Goal: Task Accomplishment & Management: Manage account settings

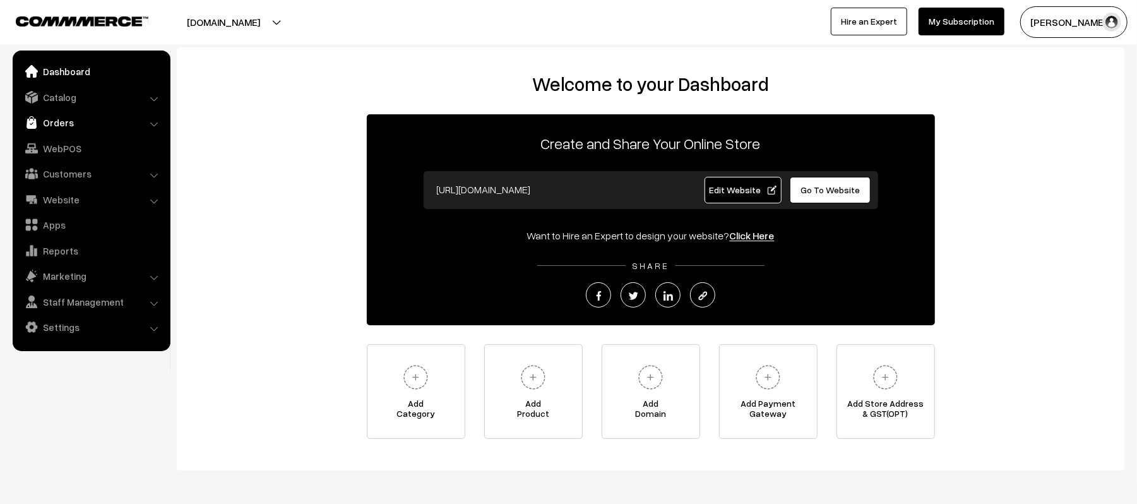
click at [44, 122] on link "Orders" at bounding box center [91, 122] width 150 height 23
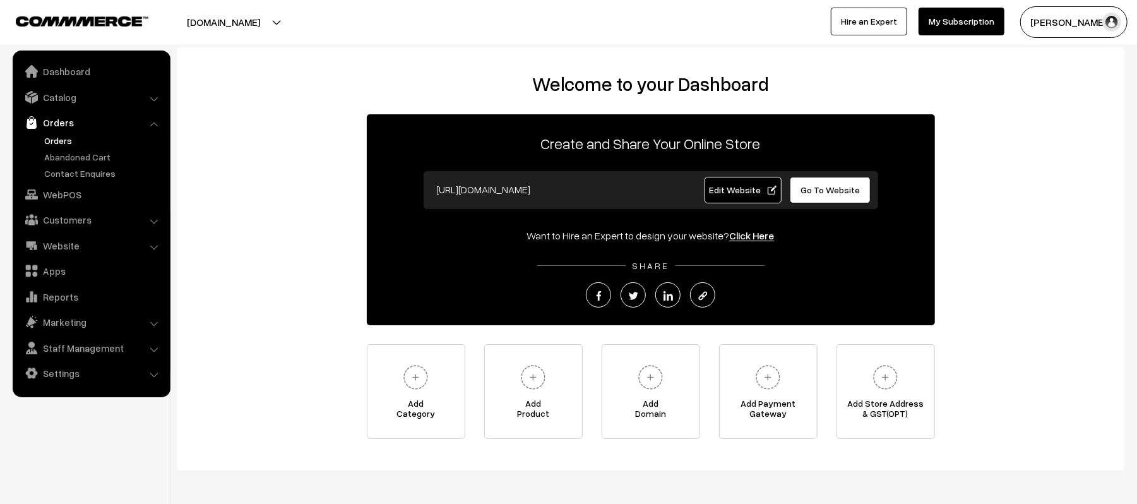
click at [57, 145] on link "Orders" at bounding box center [103, 140] width 125 height 13
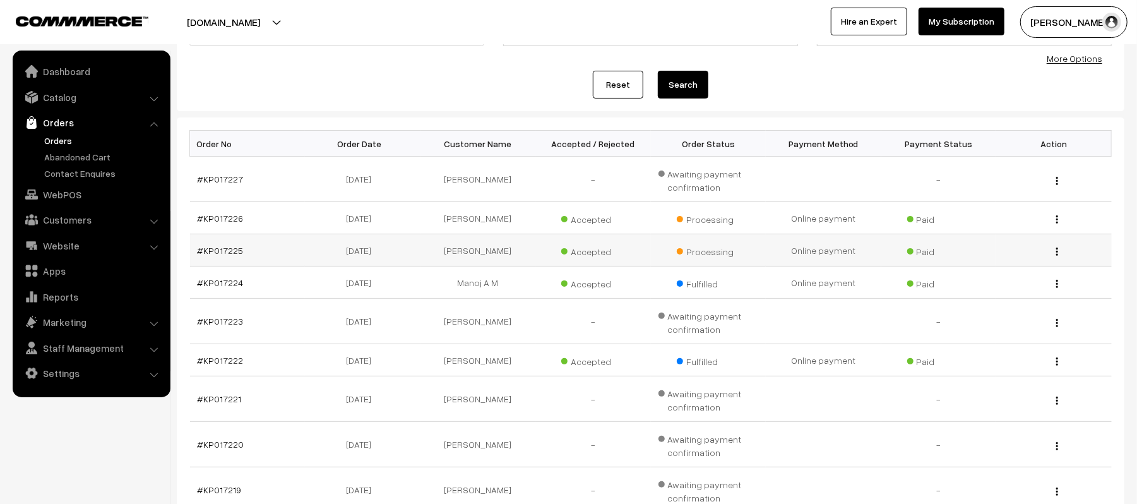
scroll to position [168, 0]
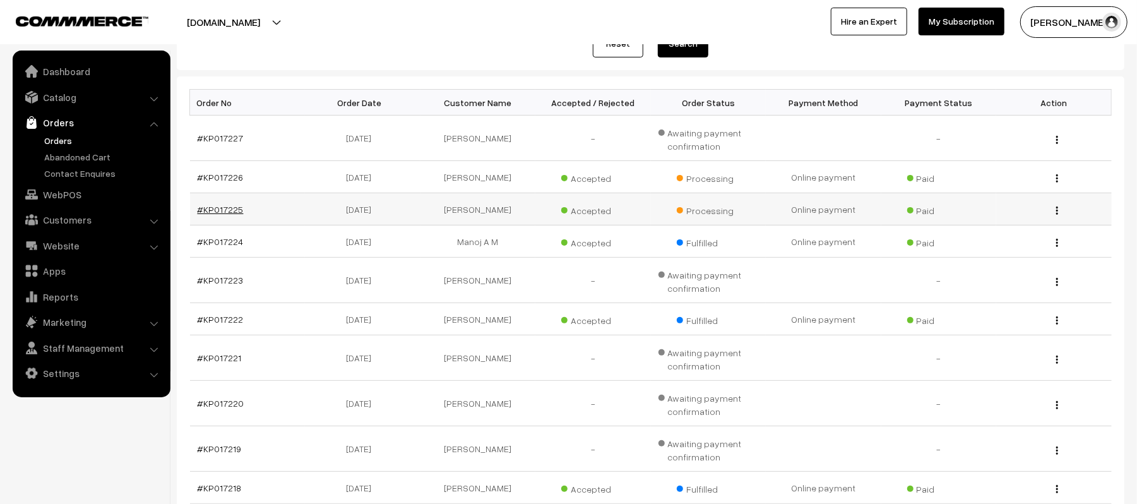
drag, startPoint x: 216, startPoint y: 215, endPoint x: 205, endPoint y: 215, distance: 10.7
click at [210, 134] on link "#KP017227" at bounding box center [221, 138] width 46 height 11
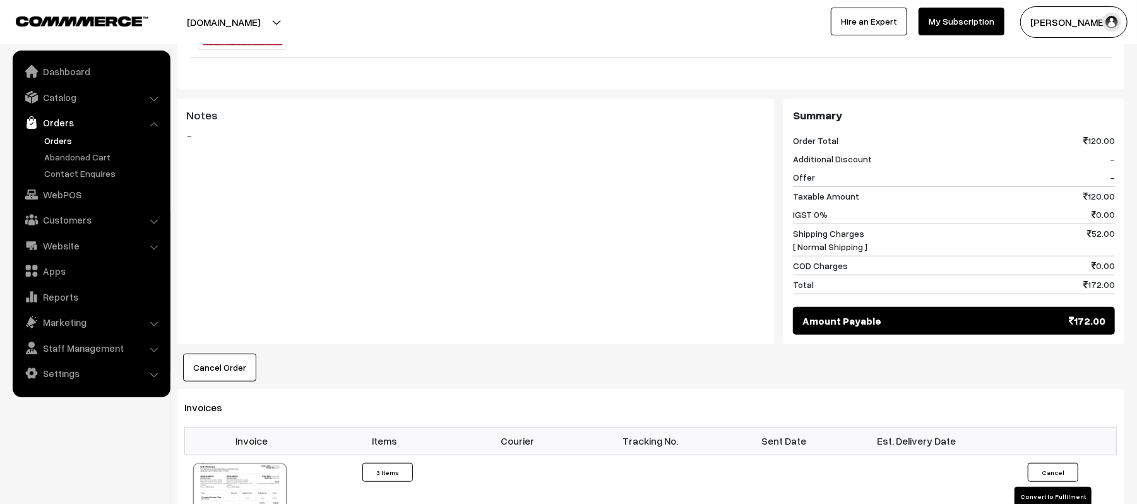
scroll to position [505, 0]
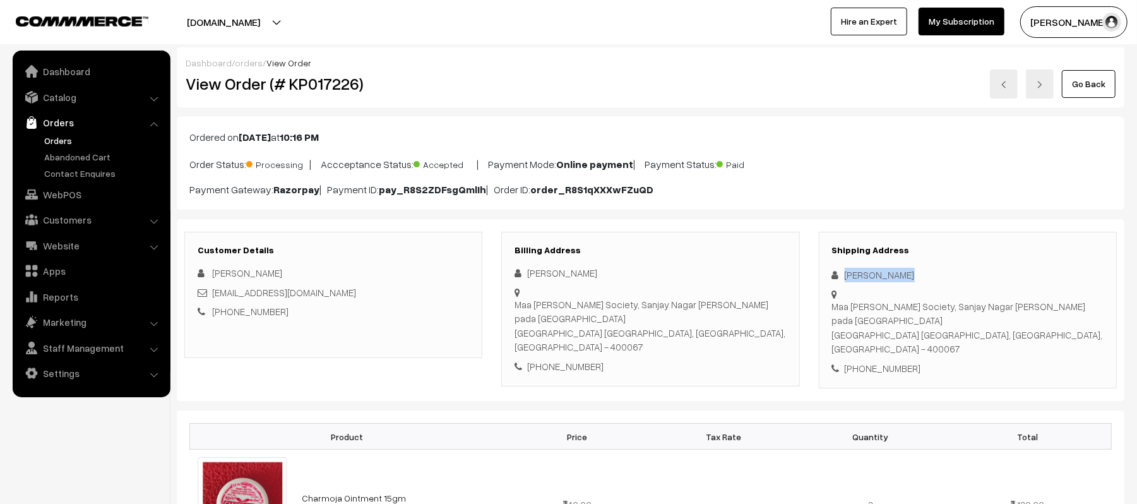
drag, startPoint x: 914, startPoint y: 276, endPoint x: 833, endPoint y: 281, distance: 80.9
click at [833, 281] on div "Dhanjay Gupta" at bounding box center [967, 275] width 271 height 15
copy div "Dhanjay Gupta"
click at [52, 138] on link "Orders" at bounding box center [103, 140] width 125 height 13
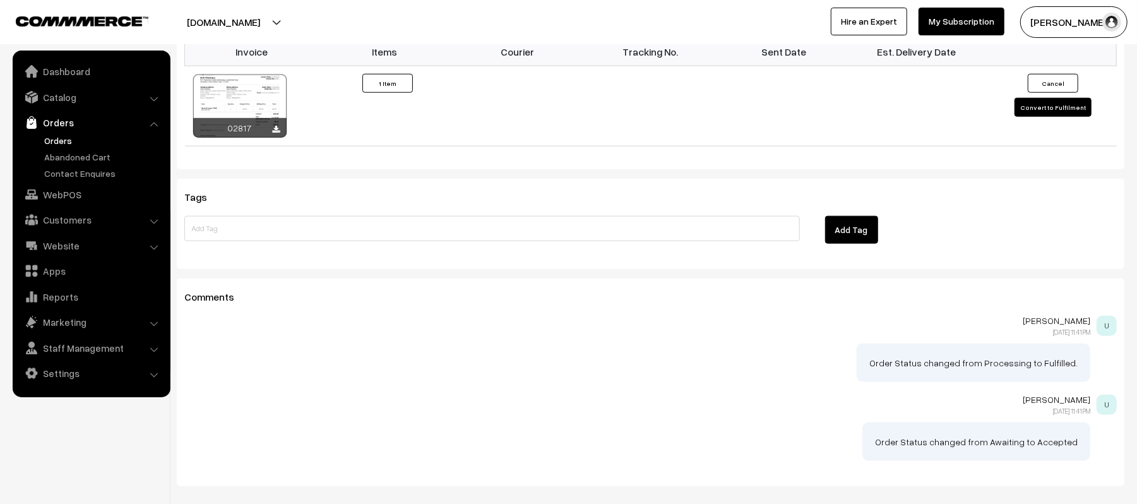
scroll to position [925, 0]
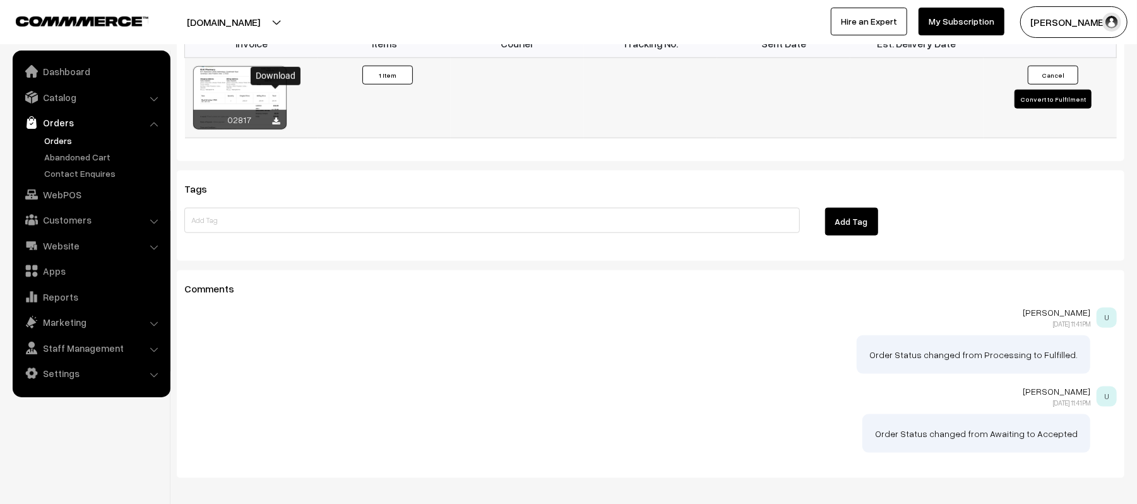
click at [278, 117] on icon at bounding box center [277, 121] width 8 height 8
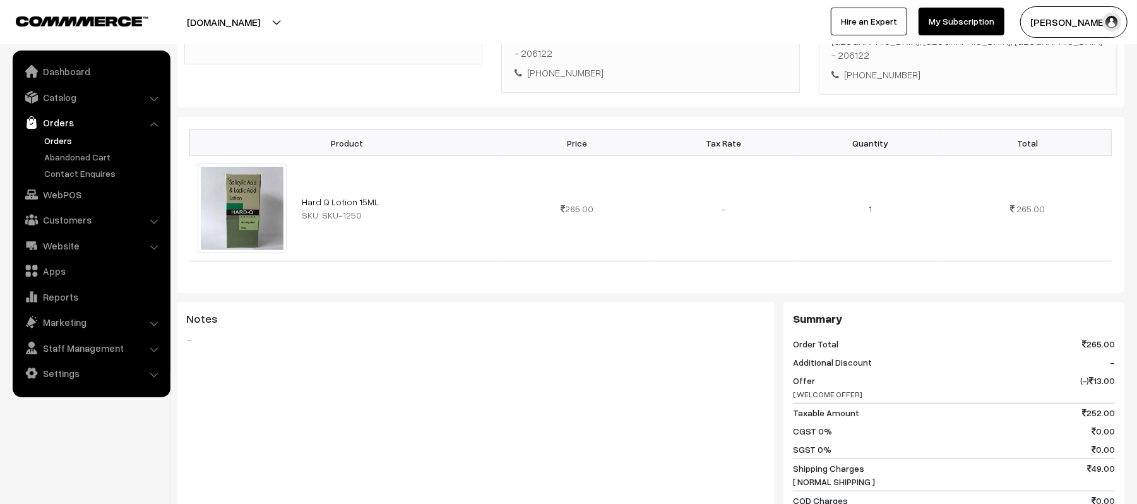
scroll to position [0, 0]
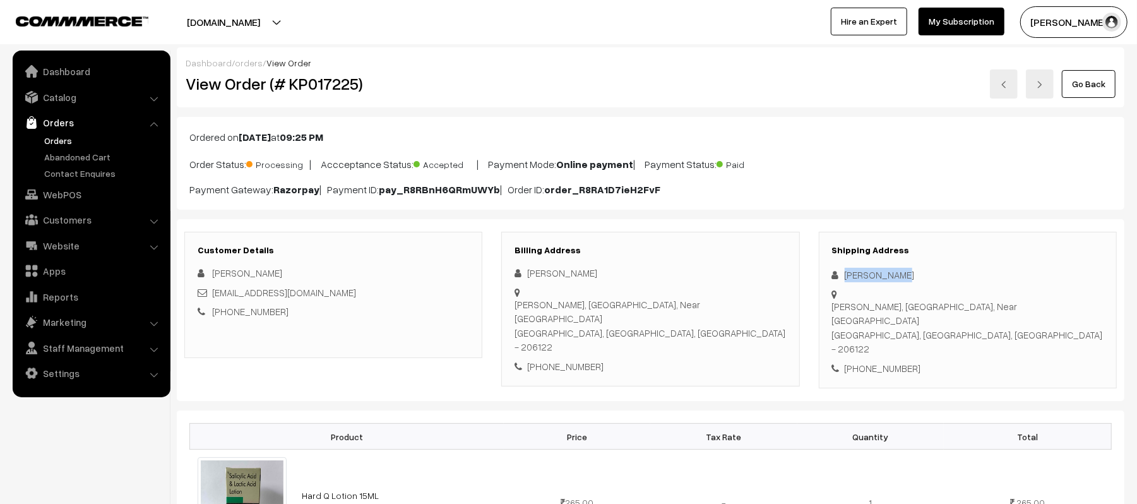
drag, startPoint x: 914, startPoint y: 279, endPoint x: 829, endPoint y: 280, distance: 84.6
click at [829, 280] on div "Shipping Address Sony Chauhan Jalaun Chauraha, Anepur Road, Near Surya Vatika A…" at bounding box center [968, 310] width 298 height 157
copy div "Sony Chauhan"
click at [872, 337] on div "Shipping Address Sony Chauhan Jalaun Chauraha, Anepur Road, Near Surya Vatika A…" at bounding box center [968, 310] width 298 height 157
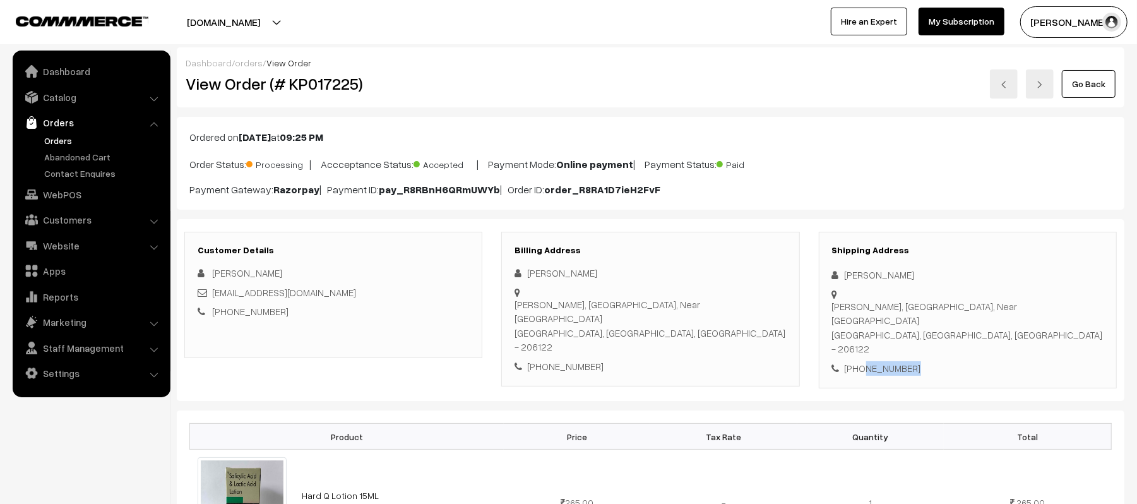
copy div "7983420735"
drag, startPoint x: 338, startPoint y: 291, endPoint x: 213, endPoint y: 299, distance: 125.2
click at [213, 299] on div "chauhansony95@gmail.com" at bounding box center [333, 292] width 271 height 15
copy link "chauhansony95@gmail.com"
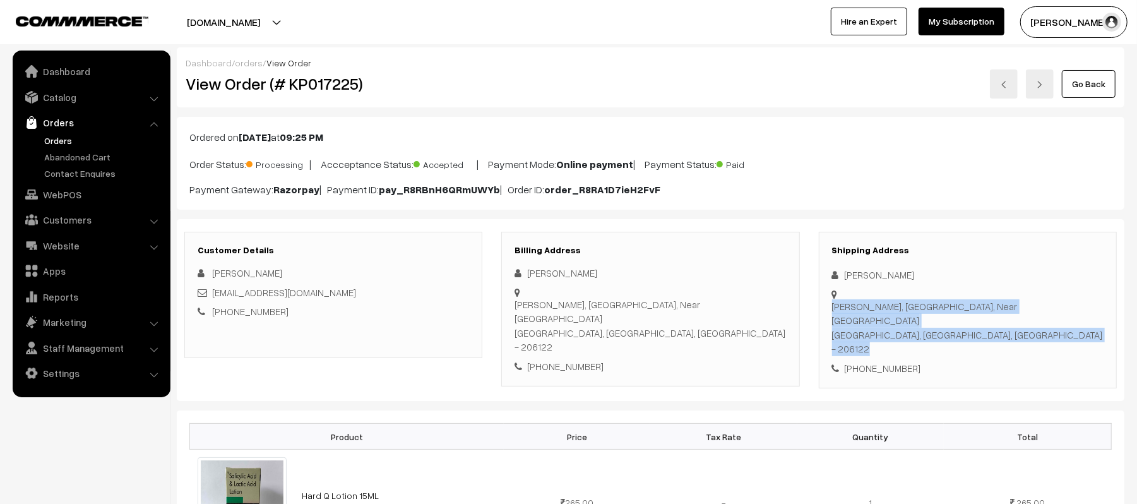
drag, startPoint x: 843, startPoint y: 297, endPoint x: 1046, endPoint y: 309, distance: 203.6
click at [1046, 309] on div "Shipping Address Sony Chauhan Jalaun Chauraha, Anepur Road, Near Surya Vatika A…" at bounding box center [968, 310] width 298 height 157
copy div "Jalaun Chauraha, Anepur Road, Near Surya Vatika Auraiya, Uttar Pradesh, India -…"
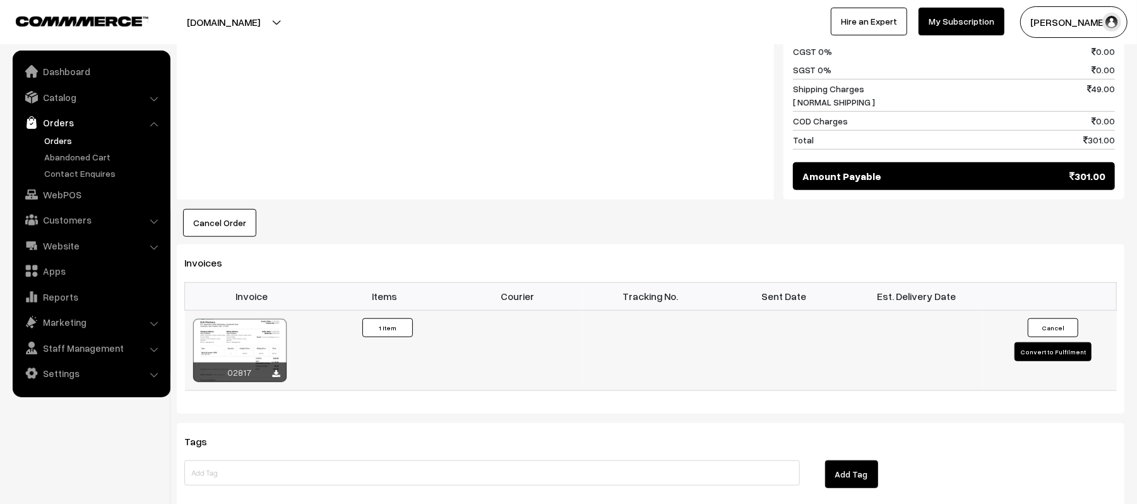
click at [1053, 342] on button "Convert to Fulfilment" at bounding box center [1052, 351] width 77 height 19
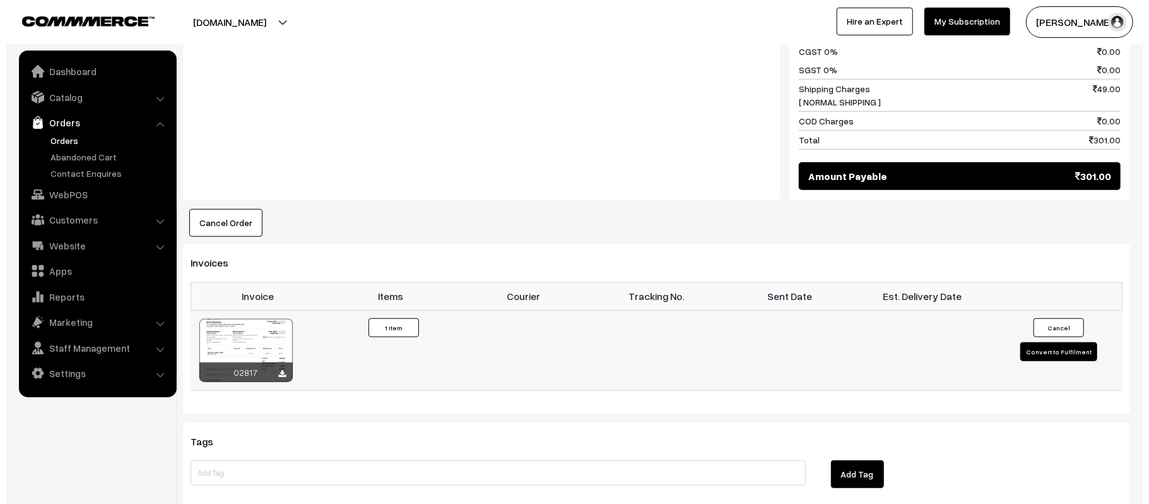
scroll to position [674, 0]
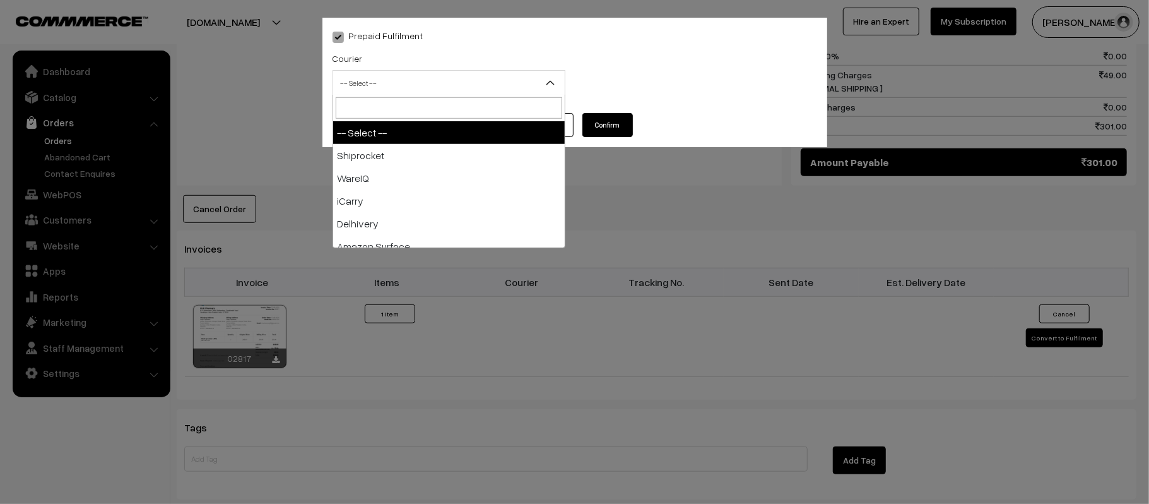
click at [399, 85] on span "-- Select --" at bounding box center [449, 83] width 232 height 22
type input "E-"
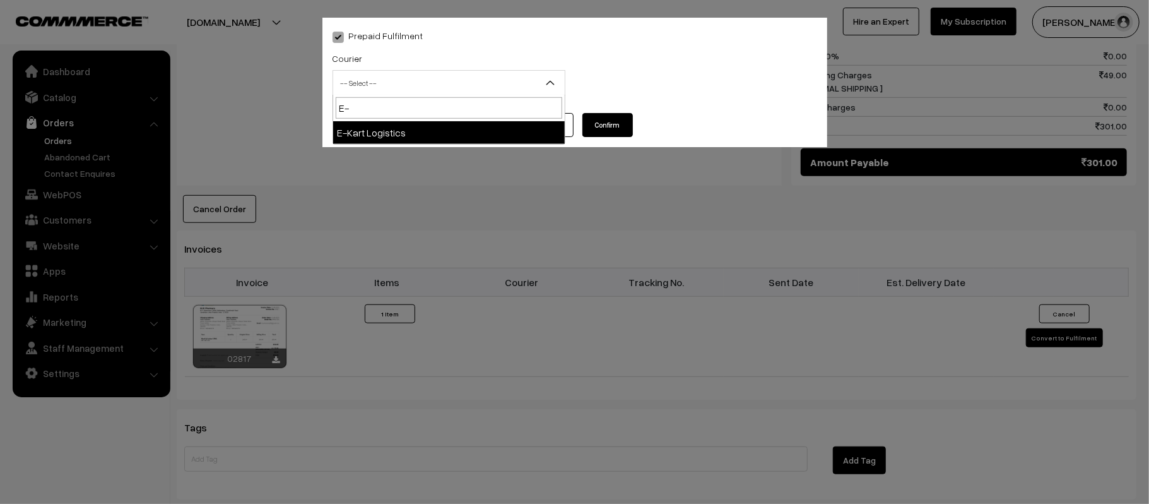
select select "6"
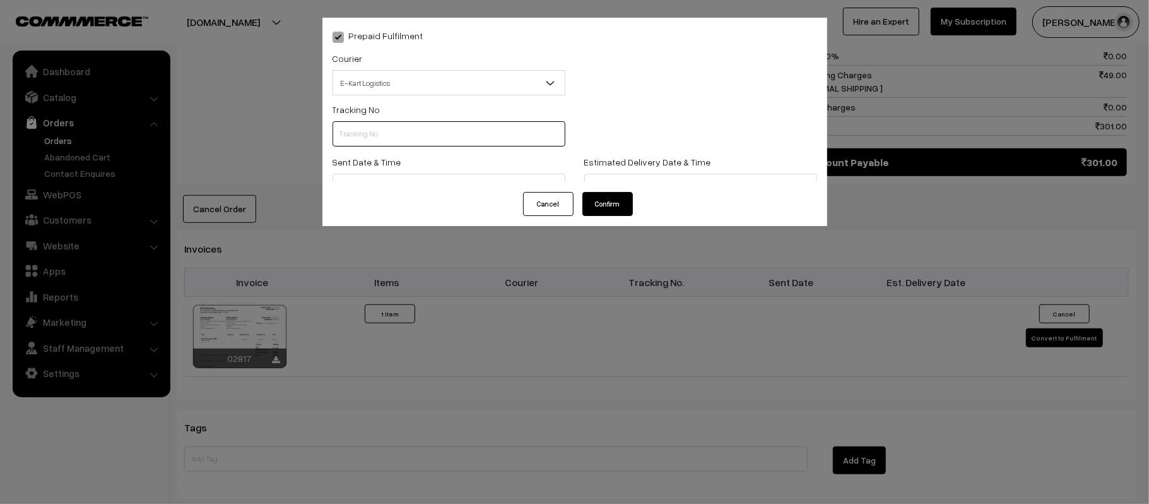
scroll to position [0, 0]
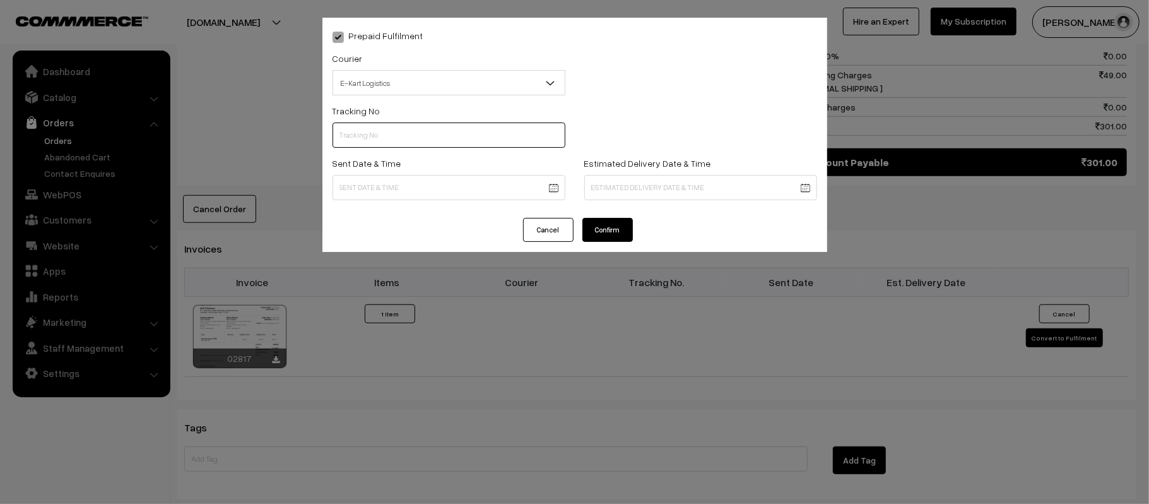
paste input "ICYP0003948326"
type input "ICYP0003948326"
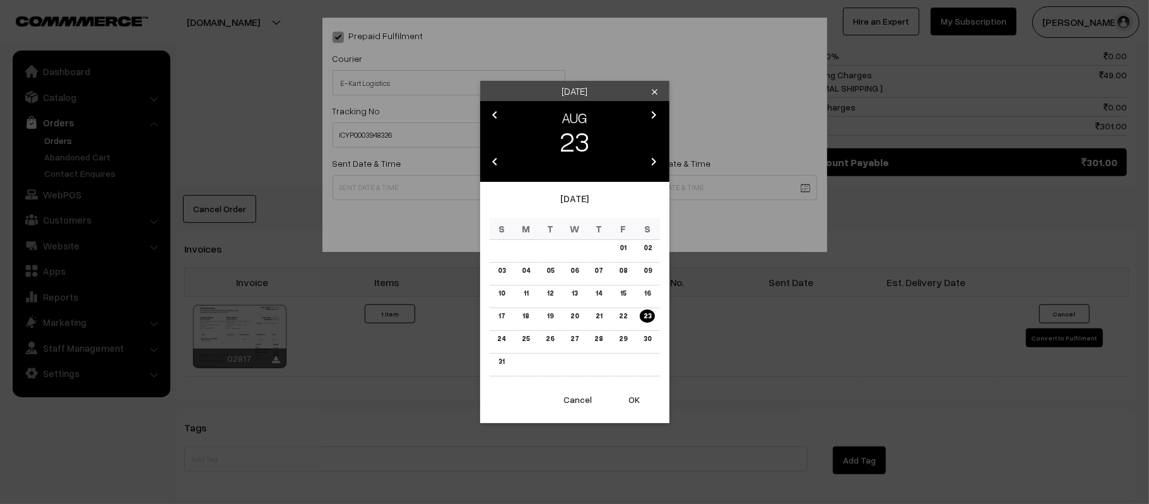
click at [450, 182] on body "Thank you for showing interest. Our team will call you shortly. Close kirtiphar…" at bounding box center [574, 62] width 1149 height 1472
click at [636, 405] on button "OK" at bounding box center [635, 400] width 50 height 28
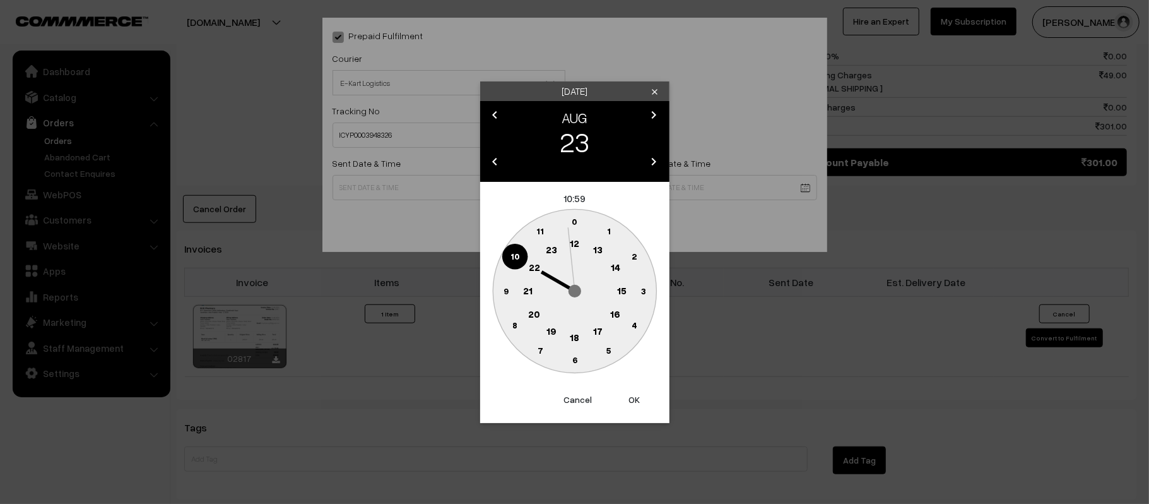
click at [574, 241] on text "12" at bounding box center [574, 242] width 9 height 11
click at [509, 296] on circle at bounding box center [506, 291] width 26 height 26
type input "23-08-2025 12:45"
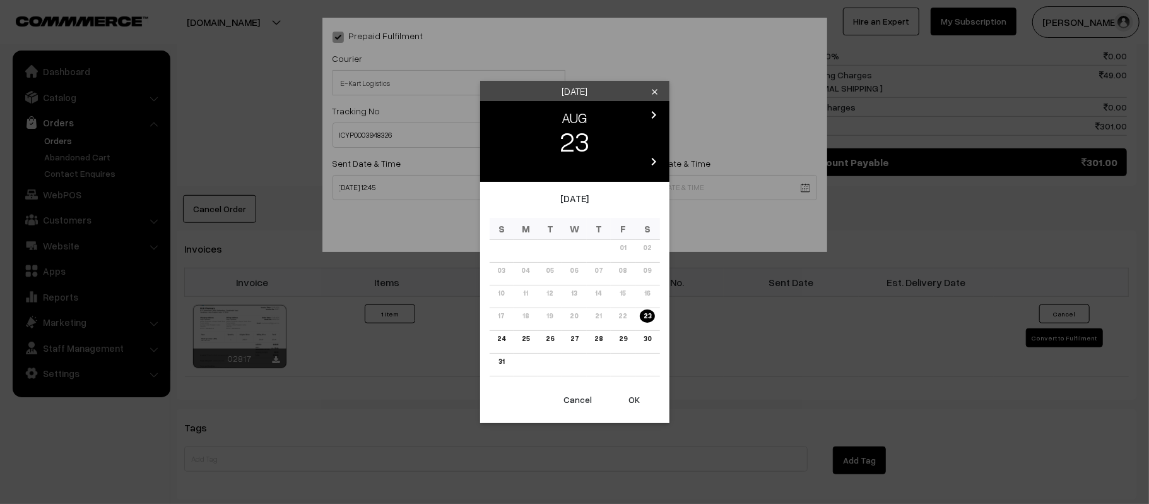
click at [697, 197] on body "Thank you for showing interest. Our team will call you shortly. Close kirtiphar…" at bounding box center [574, 62] width 1149 height 1472
click at [601, 337] on link "28" at bounding box center [599, 338] width 16 height 13
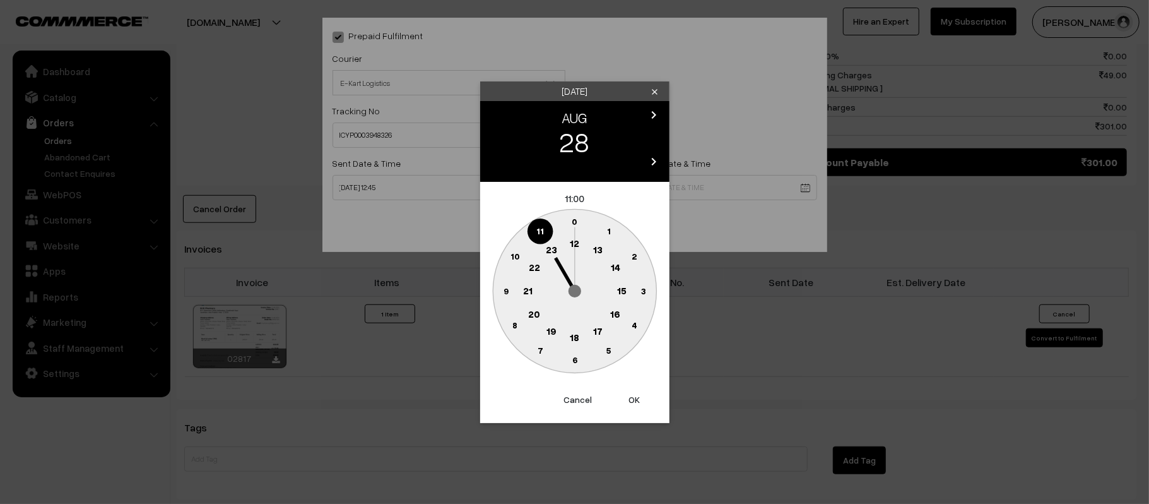
drag, startPoint x: 528, startPoint y: 296, endPoint x: 546, endPoint y: 323, distance: 32.7
click at [528, 296] on circle at bounding box center [528, 291] width 26 height 26
click at [572, 364] on text "30" at bounding box center [574, 359] width 11 height 11
type input "28-08-2025 21:30"
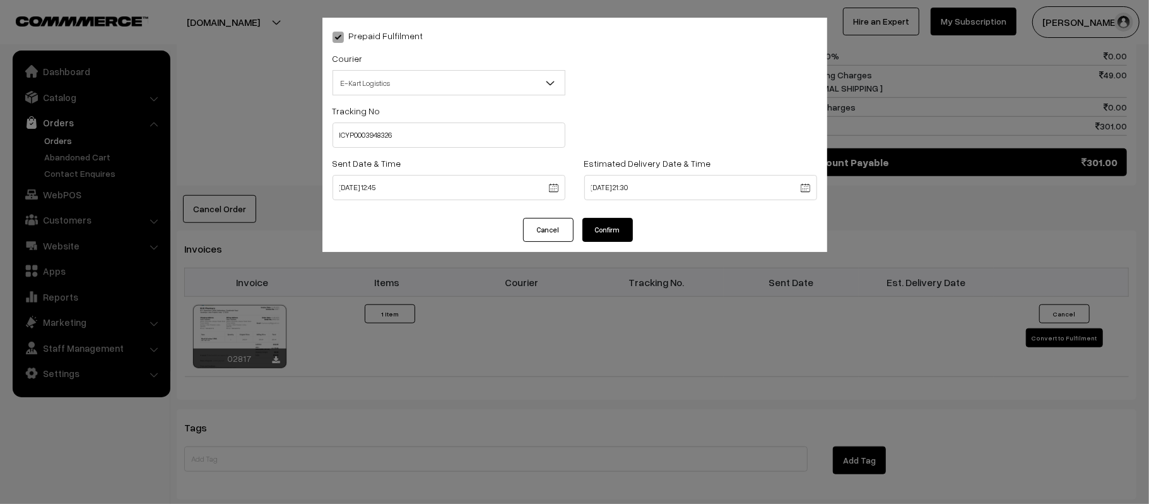
click at [613, 235] on button "Confirm" at bounding box center [607, 230] width 50 height 24
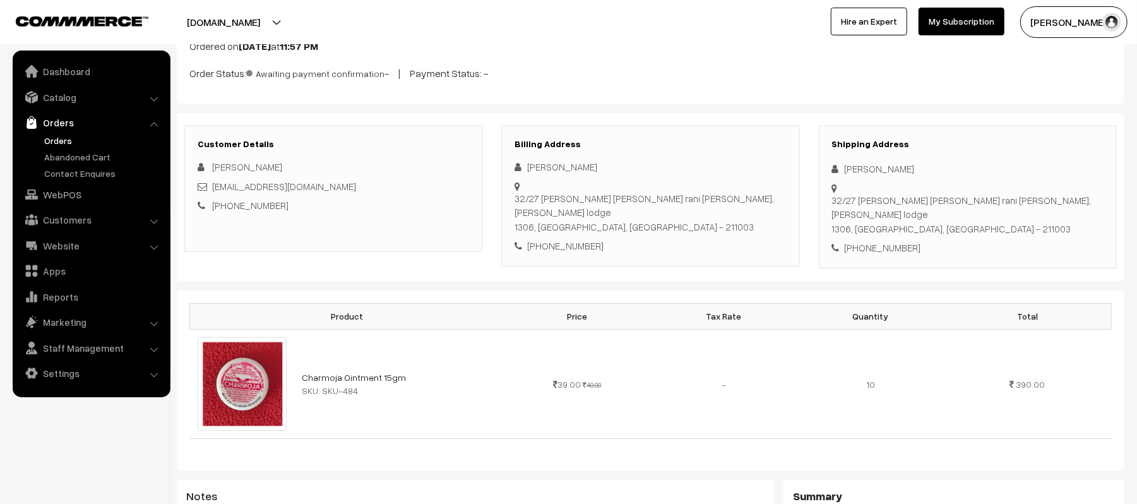
scroll to position [168, 0]
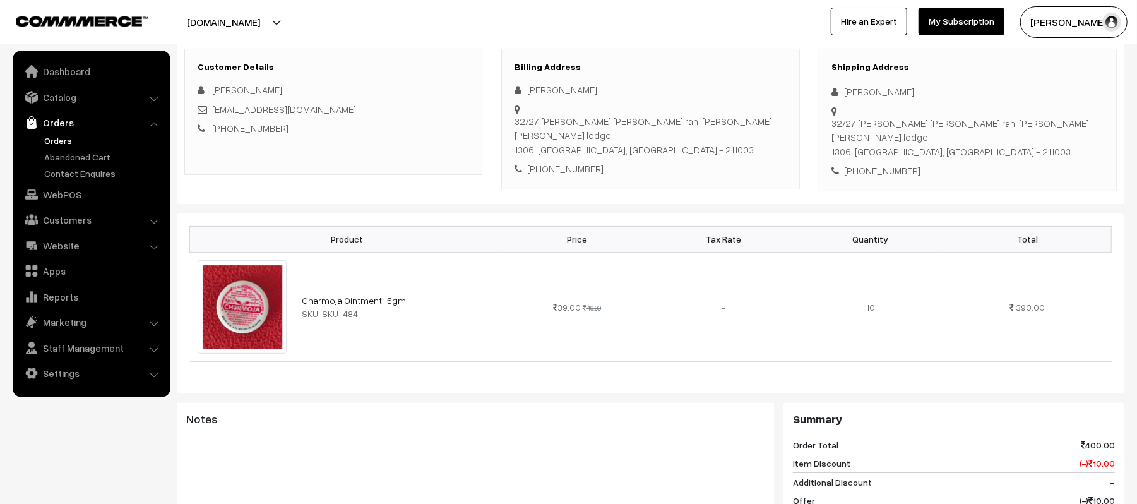
click at [884, 155] on div "Shipping Address [PERSON_NAME] [STREET_ADDRESS][PERSON_NAME][PERSON_NAME][PERSO…" at bounding box center [968, 120] width 298 height 143
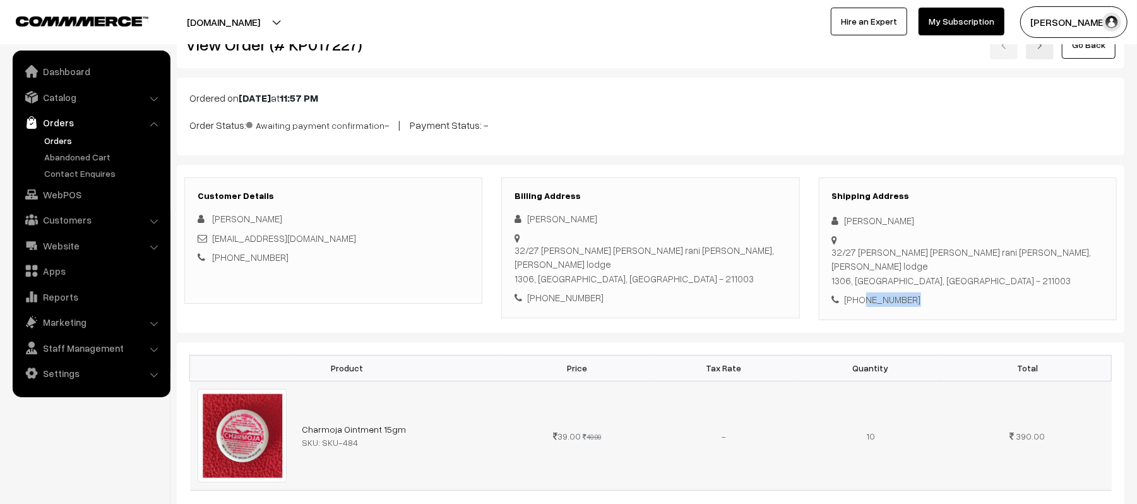
scroll to position [0, 0]
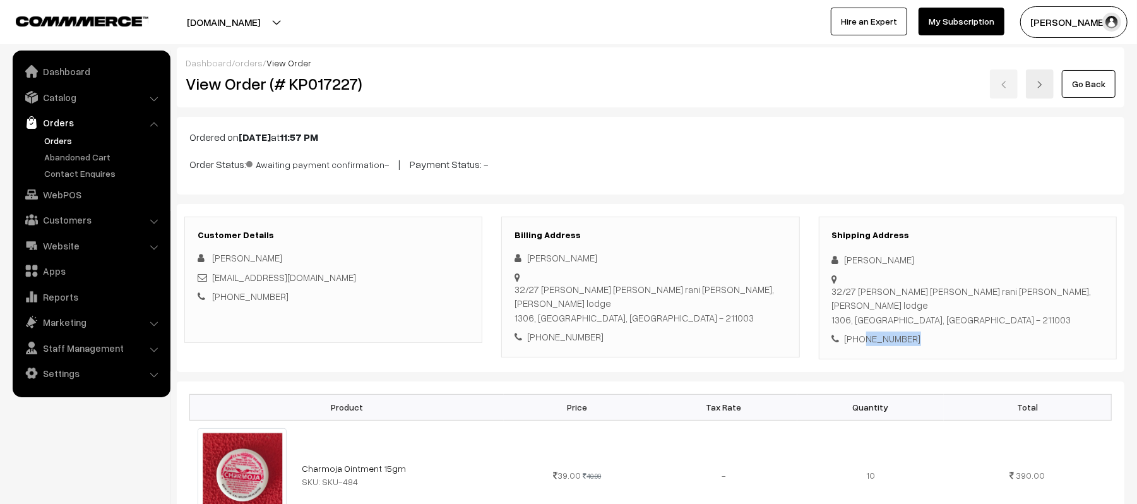
click at [54, 140] on link "Orders" at bounding box center [103, 140] width 125 height 13
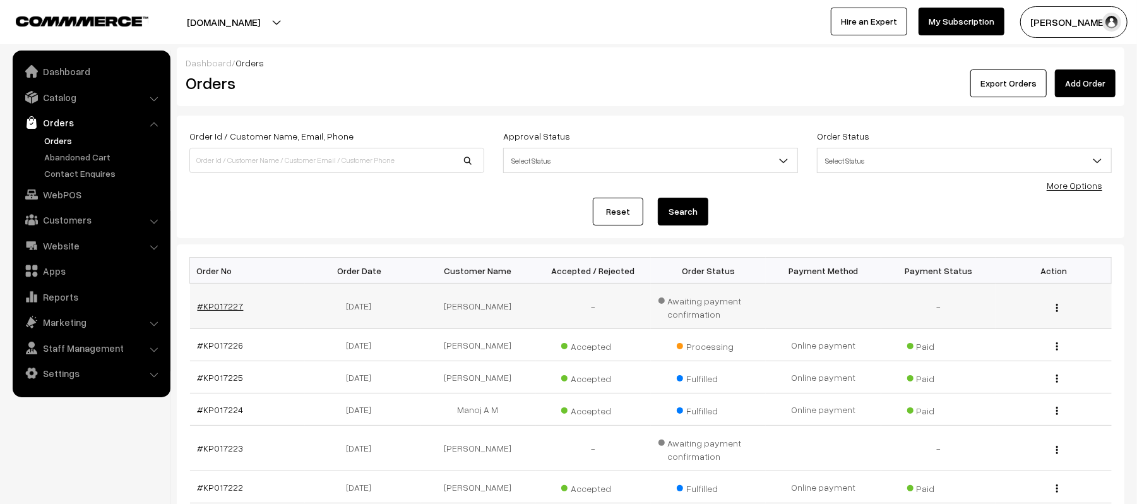
click at [218, 302] on link "#KP017227" at bounding box center [221, 305] width 46 height 11
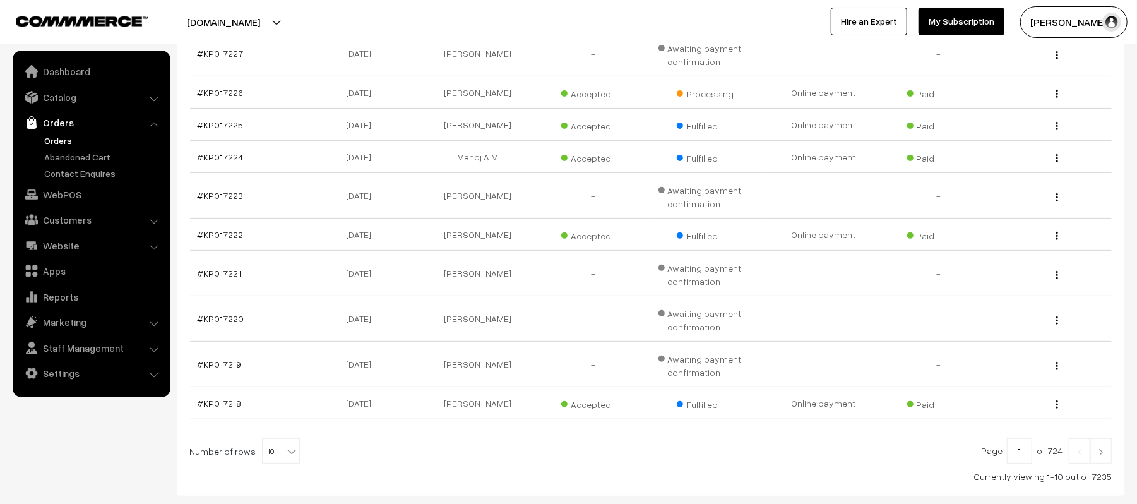
scroll to position [329, 0]
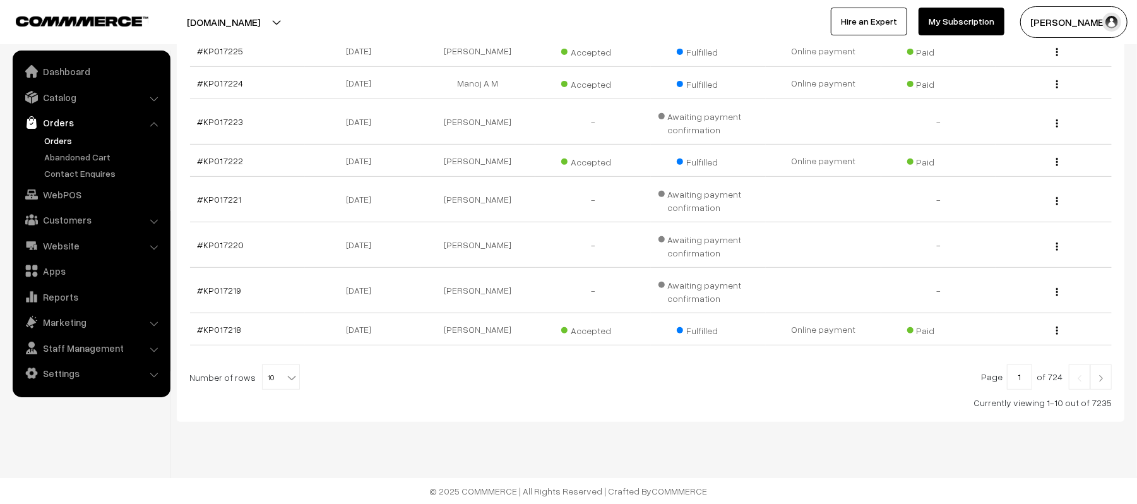
click at [1102, 380] on img at bounding box center [1100, 378] width 11 height 8
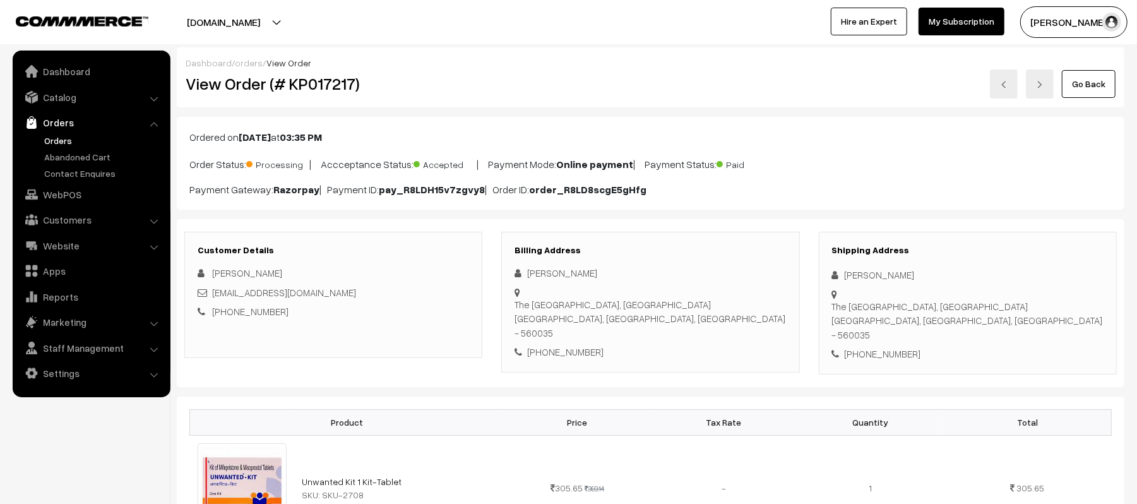
click at [902, 346] on div "+91 9632982292" at bounding box center [967, 353] width 271 height 15
click at [902, 346] on div "[PHONE_NUMBER]" at bounding box center [967, 353] width 271 height 15
copy div "9632982292"
drag, startPoint x: 925, startPoint y: 276, endPoint x: 832, endPoint y: 270, distance: 92.9
click at [832, 270] on div "Sadhak Chakma" at bounding box center [967, 275] width 271 height 15
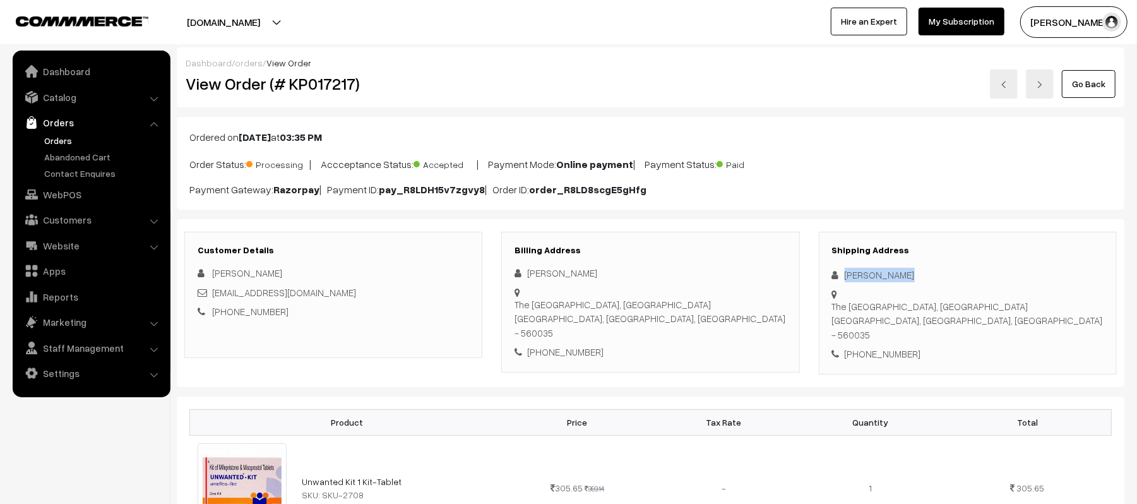
copy div "Sadhak Chakma"
click at [896, 346] on div "+91 9632982292" at bounding box center [967, 353] width 271 height 15
copy div "9632982292"
drag, startPoint x: 329, startPoint y: 297, endPoint x: 239, endPoint y: 298, distance: 90.3
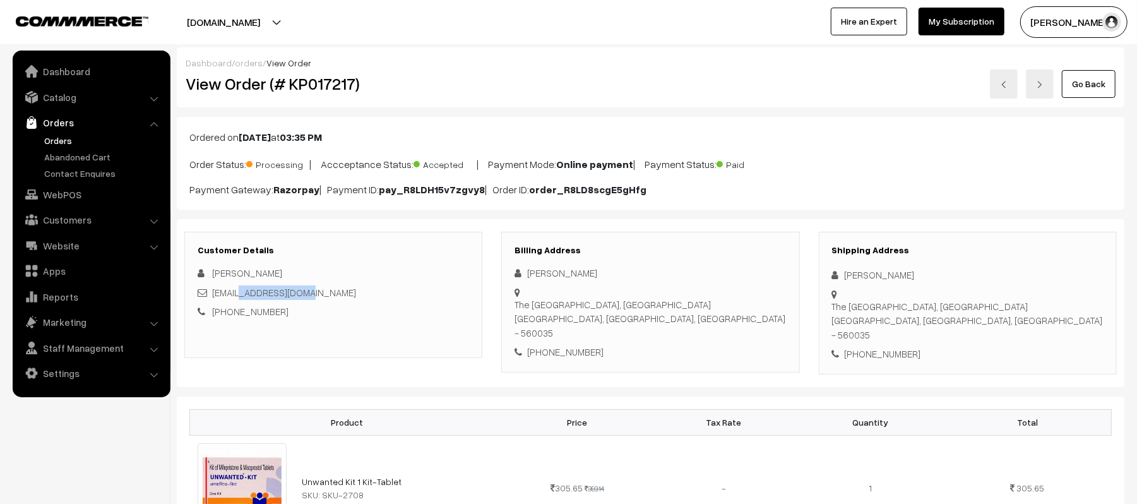
click at [239, 298] on div "pkchakma26@gmail.com" at bounding box center [333, 292] width 271 height 15
click at [428, 307] on div "+91 9632982292" at bounding box center [333, 311] width 271 height 15
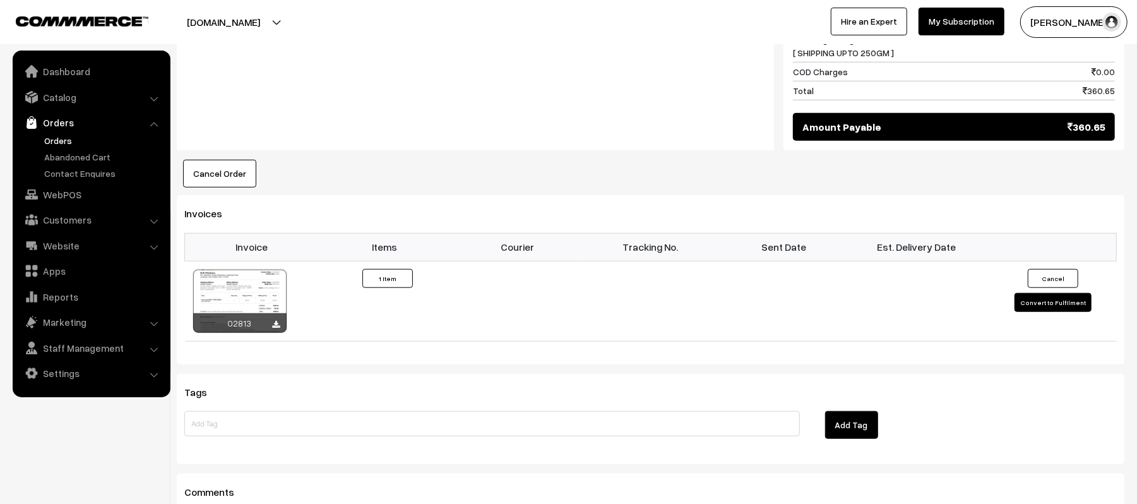
scroll to position [925, 0]
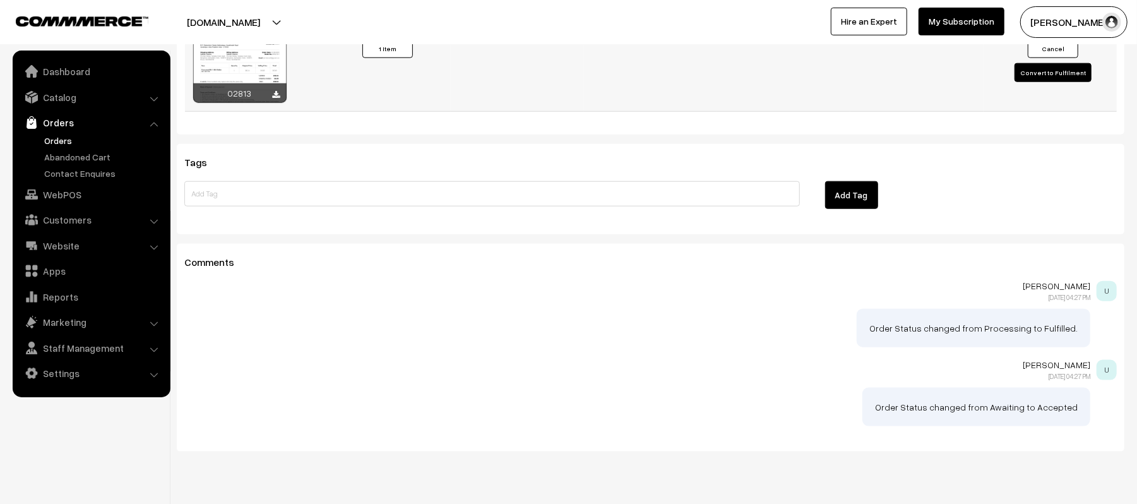
click at [276, 89] on div at bounding box center [277, 95] width 8 height 13
click at [276, 91] on icon at bounding box center [277, 95] width 8 height 8
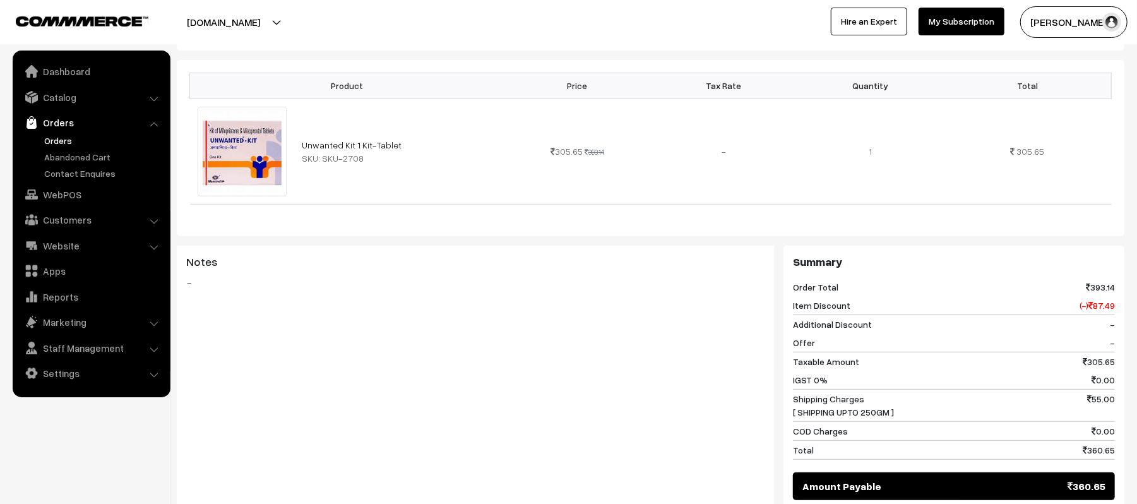
scroll to position [0, 0]
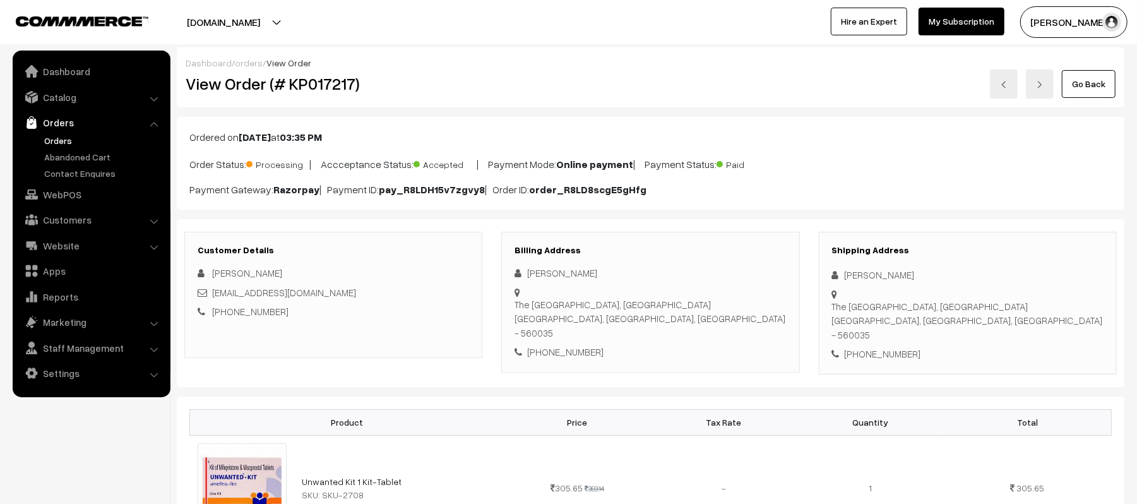
drag, startPoint x: 907, startPoint y: 268, endPoint x: 801, endPoint y: 273, distance: 106.1
click at [801, 273] on div "Customer Details Sadhak Chakma pkchakma26@gmail.com +91 9632982292 Billing Addr…" at bounding box center [650, 303] width 951 height 143
click at [955, 278] on div "Sadhak Chakma" at bounding box center [967, 275] width 271 height 15
drag, startPoint x: 919, startPoint y: 279, endPoint x: 842, endPoint y: 279, distance: 77.6
click at [842, 279] on div "Sadhak Chakma" at bounding box center [967, 275] width 271 height 15
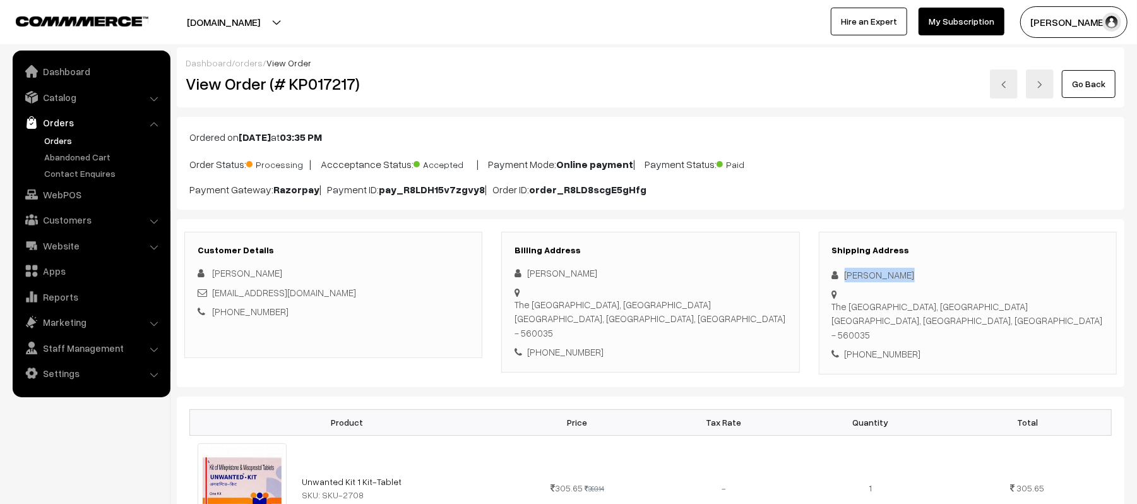
copy div "Sadhak Chakma"
click at [885, 346] on div "+91 9632982292" at bounding box center [967, 353] width 271 height 15
copy div "9632982292"
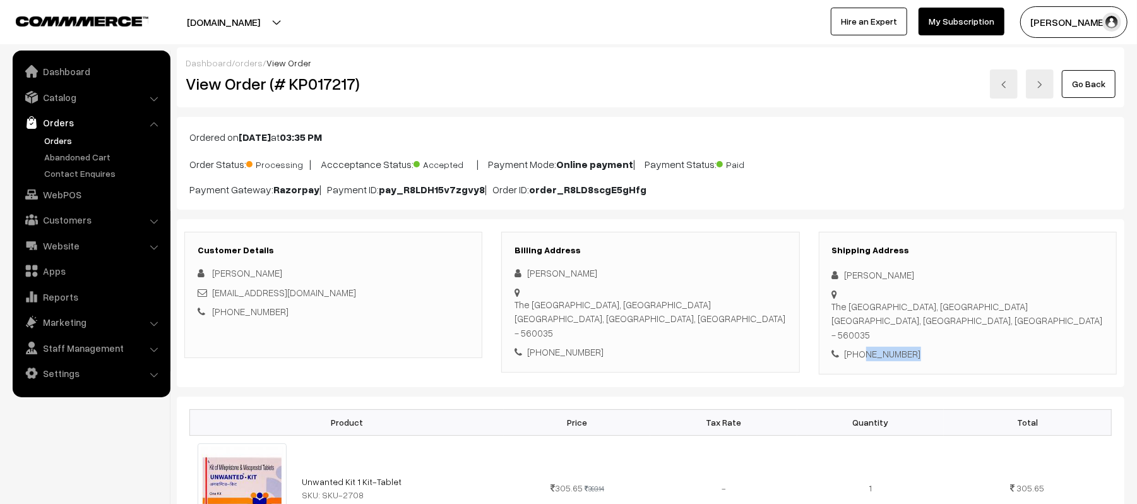
copy div "9632982292"
drag, startPoint x: 342, startPoint y: 298, endPoint x: 213, endPoint y: 296, distance: 128.8
click at [213, 296] on div "pkchakma26@gmail.com" at bounding box center [333, 292] width 271 height 15
copy link "pkchakma26@gmail.com"
drag, startPoint x: 844, startPoint y: 291, endPoint x: 1056, endPoint y: 305, distance: 212.5
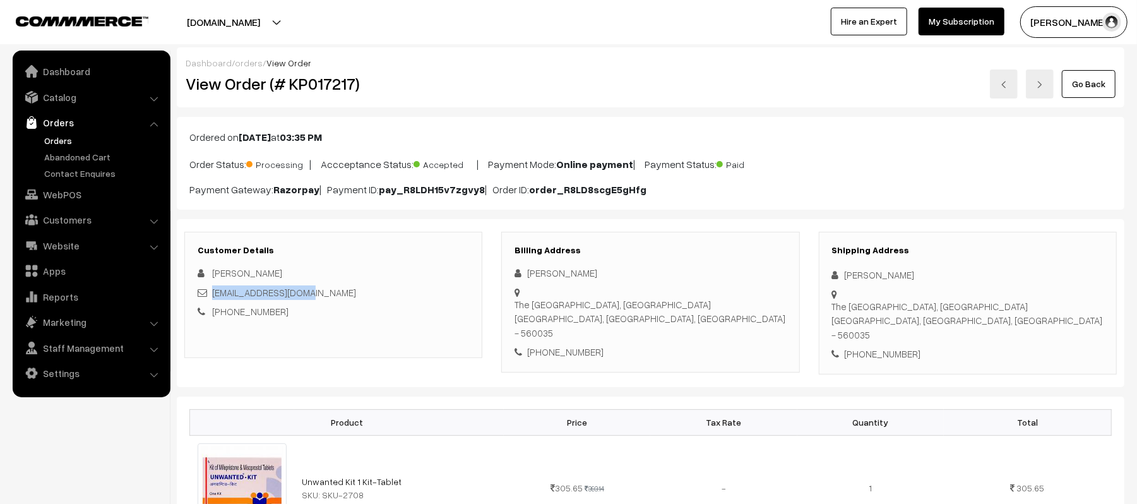
click at [1056, 305] on div "Shipping Address Sadhak Chakma The bier library, Sarjapur main road Bangalore, …" at bounding box center [968, 303] width 298 height 143
copy div "The bier library, Sarjapur main road Bangalore, Karnataka, India - 560035"
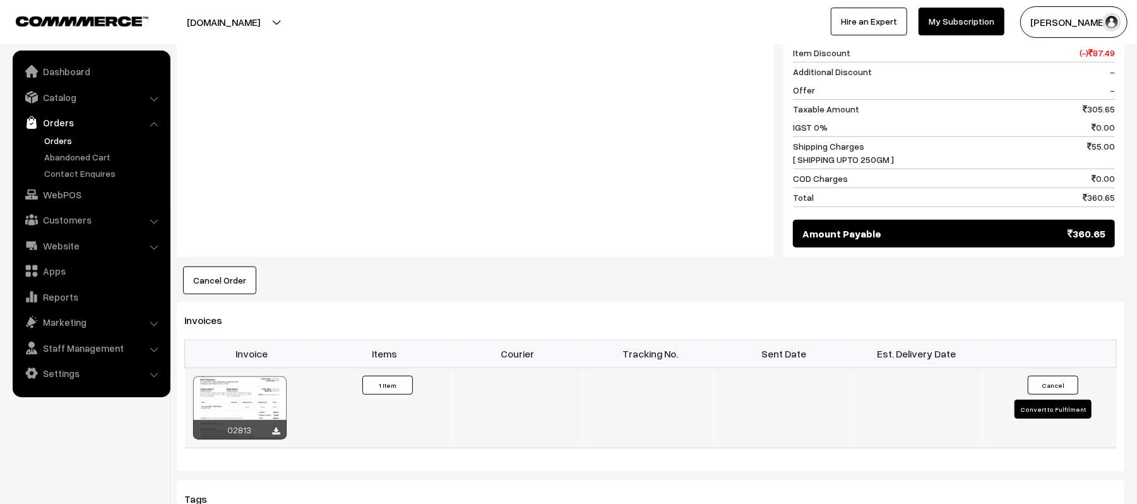
click at [1034, 399] on button "Convert to Fulfilment" at bounding box center [1052, 408] width 77 height 19
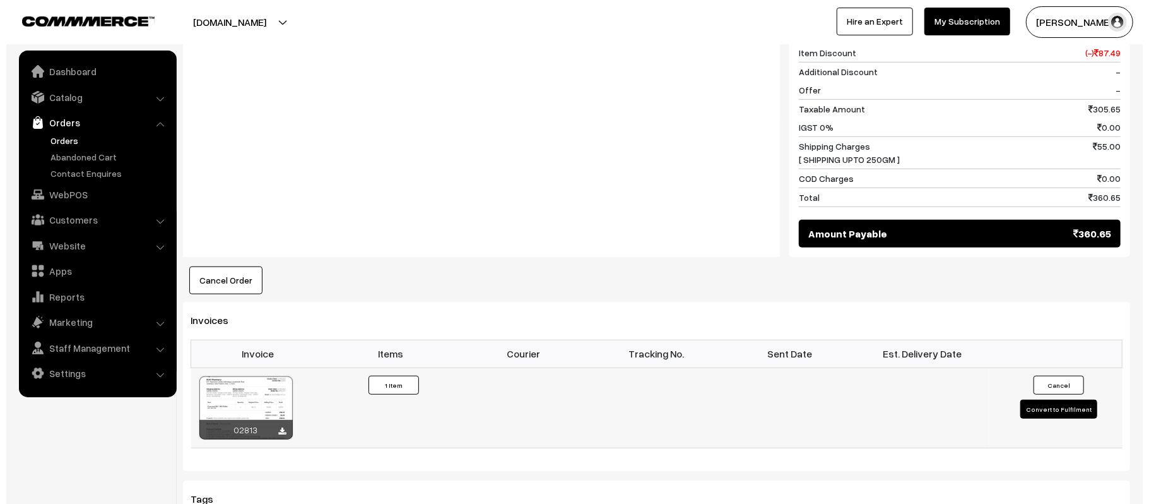
scroll to position [591, 0]
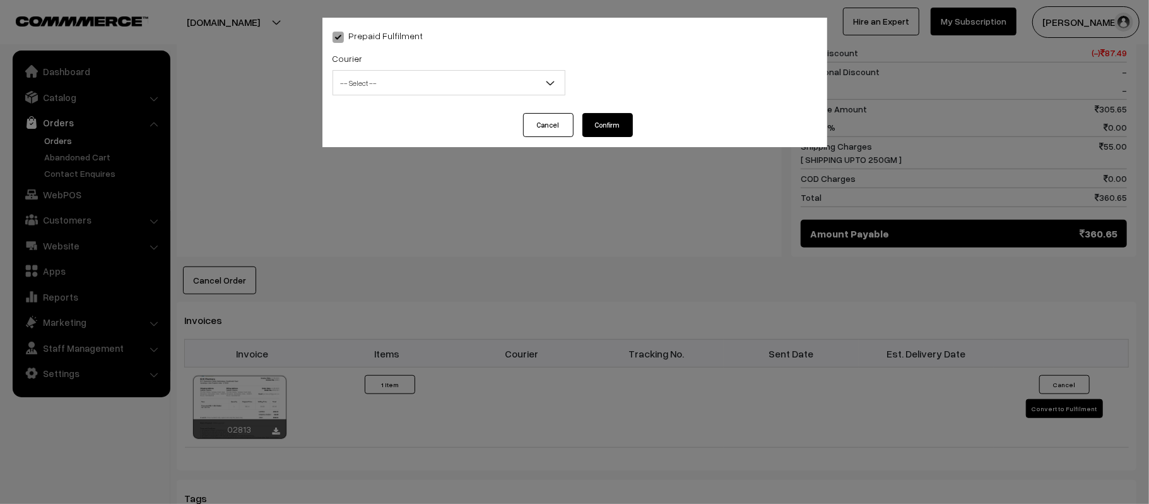
click at [394, 84] on span "-- Select --" at bounding box center [449, 83] width 232 height 22
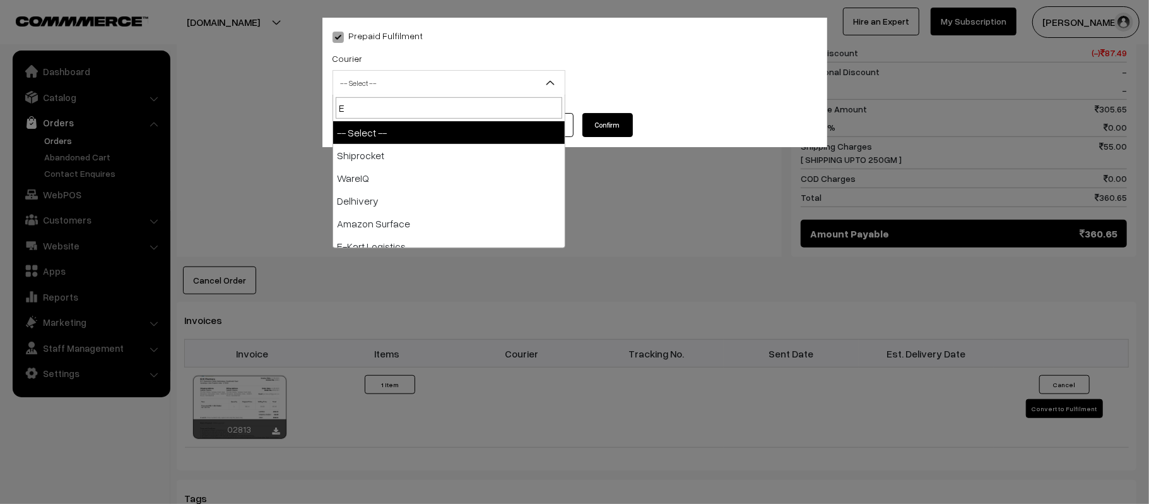
type input "E-"
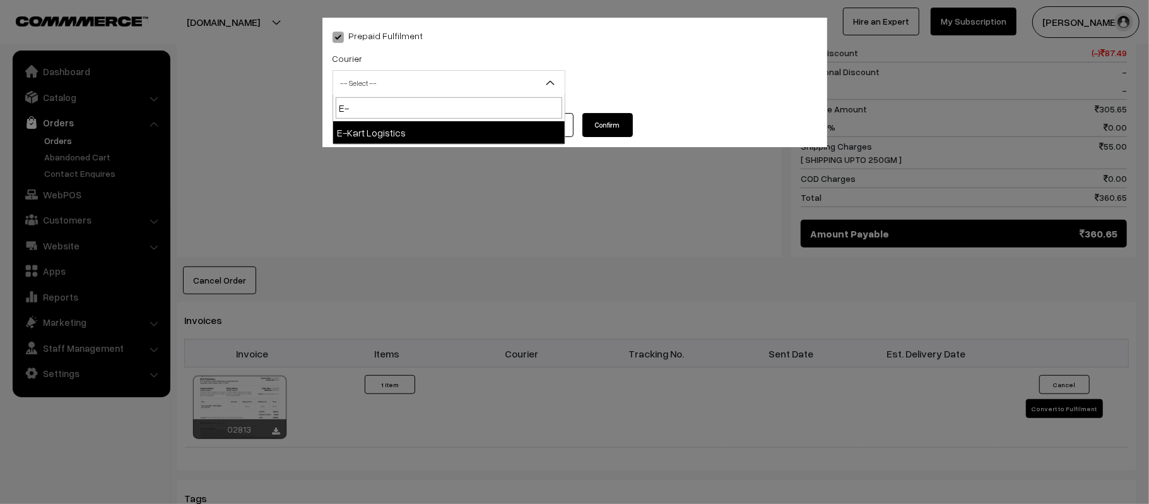
select select "6"
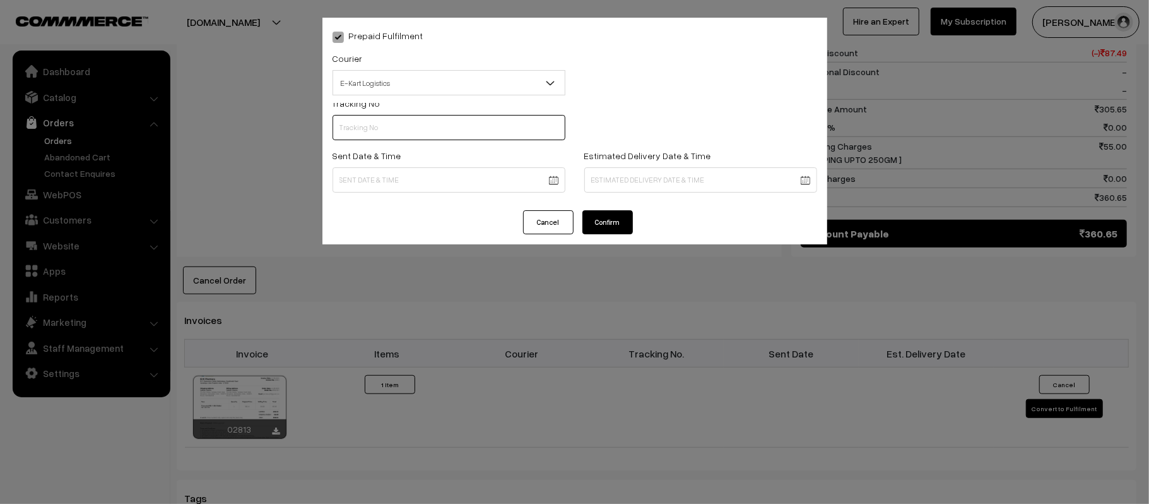
scroll to position [0, 0]
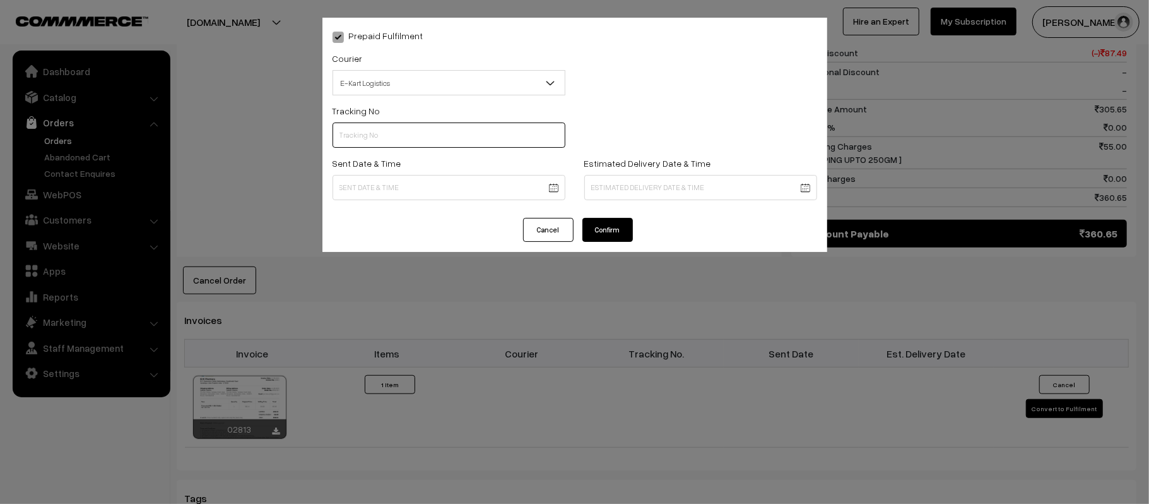
paste input "PAXP9000207925"
type input "PAXP9000207925"
click at [434, 195] on body "Thank you for showing interest. Our team will call you shortly. Close kirtiphar…" at bounding box center [574, 139] width 1149 height 1460
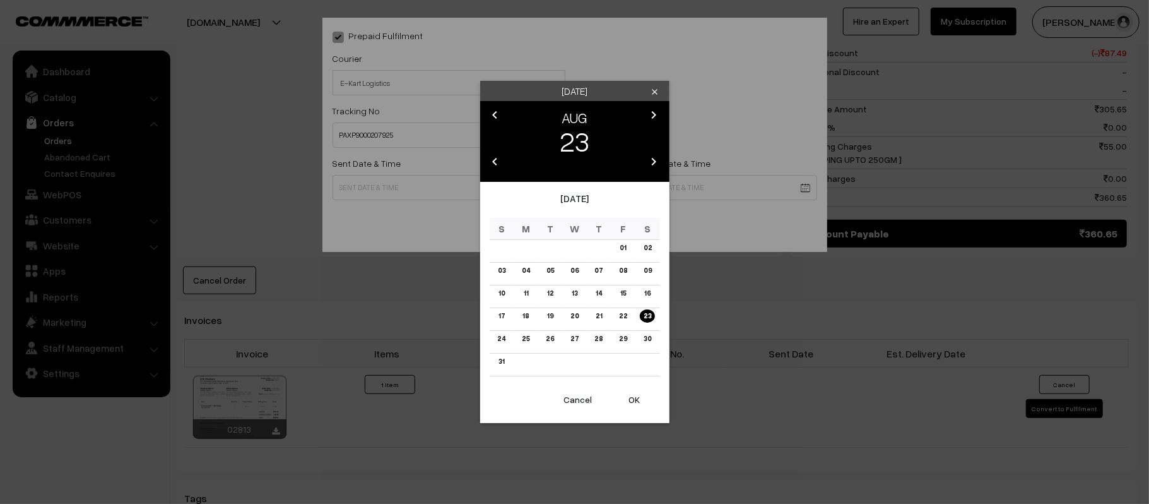
click at [641, 410] on button "OK" at bounding box center [635, 400] width 50 height 28
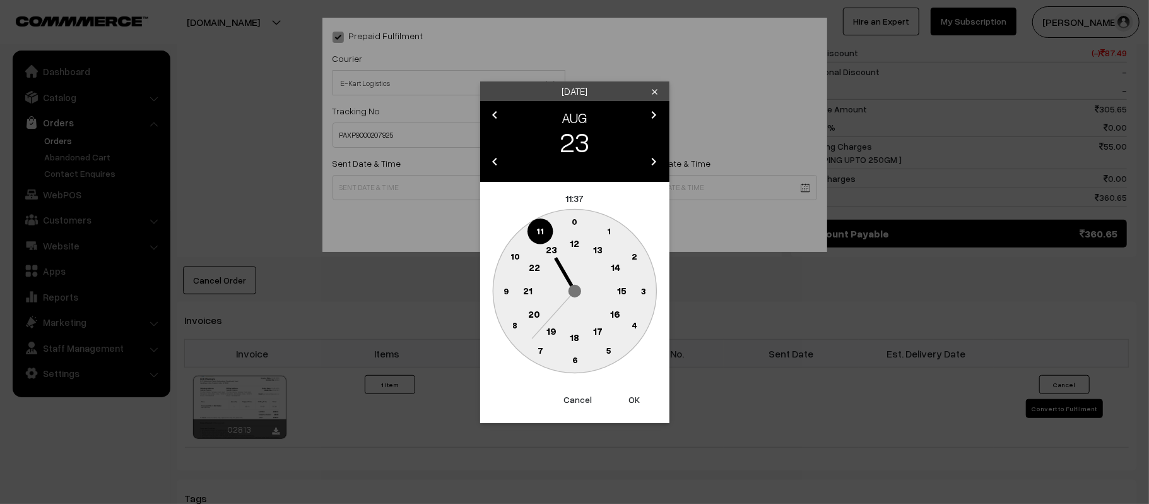
click at [578, 245] on text "12" at bounding box center [574, 242] width 9 height 11
click at [511, 294] on circle at bounding box center [506, 291] width 26 height 26
type input "23-08-2025 12:45"
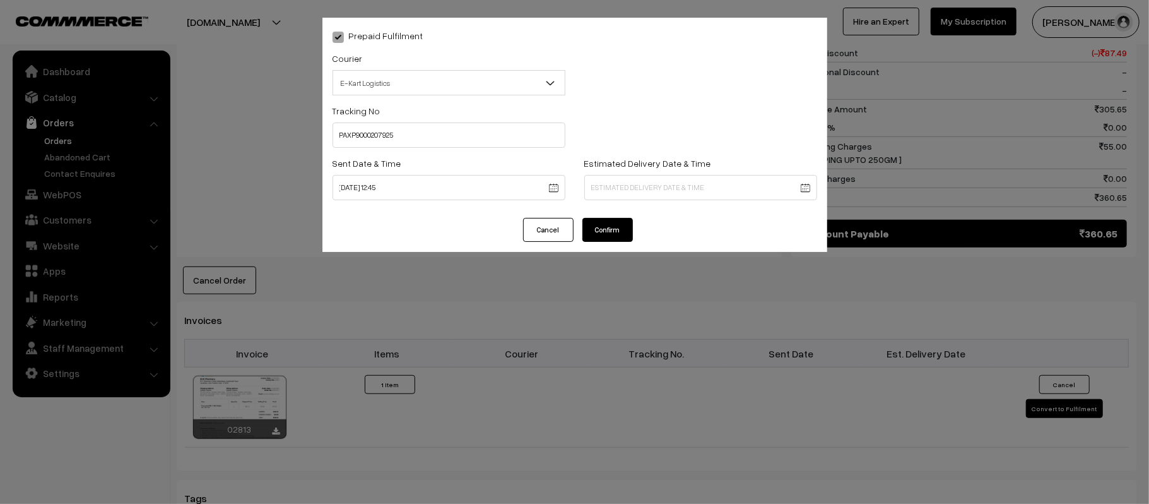
click at [687, 193] on body "Thank you for showing interest. Our team will call you shortly. Close kirtiphar…" at bounding box center [574, 139] width 1149 height 1460
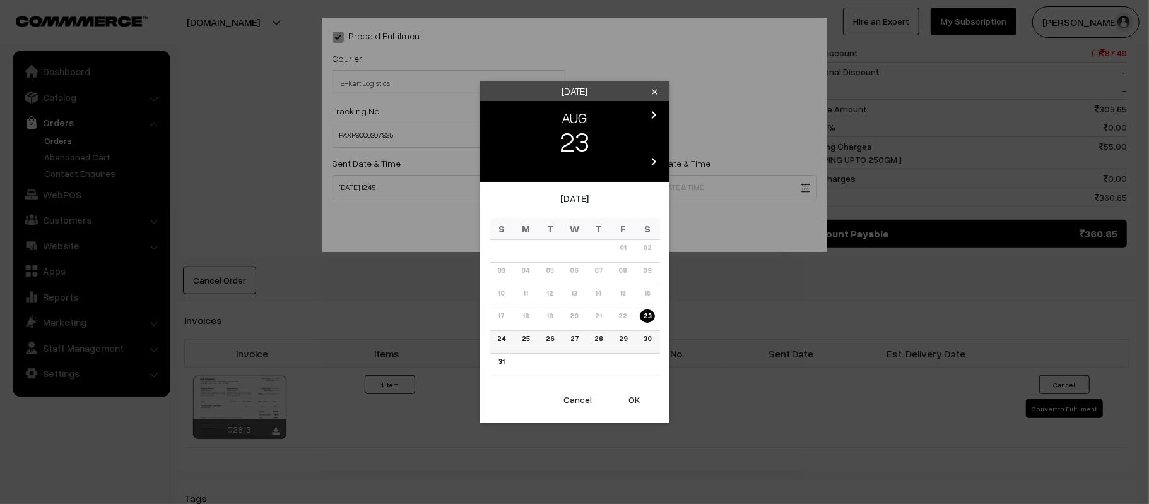
click at [621, 339] on link "29" at bounding box center [623, 338] width 16 height 13
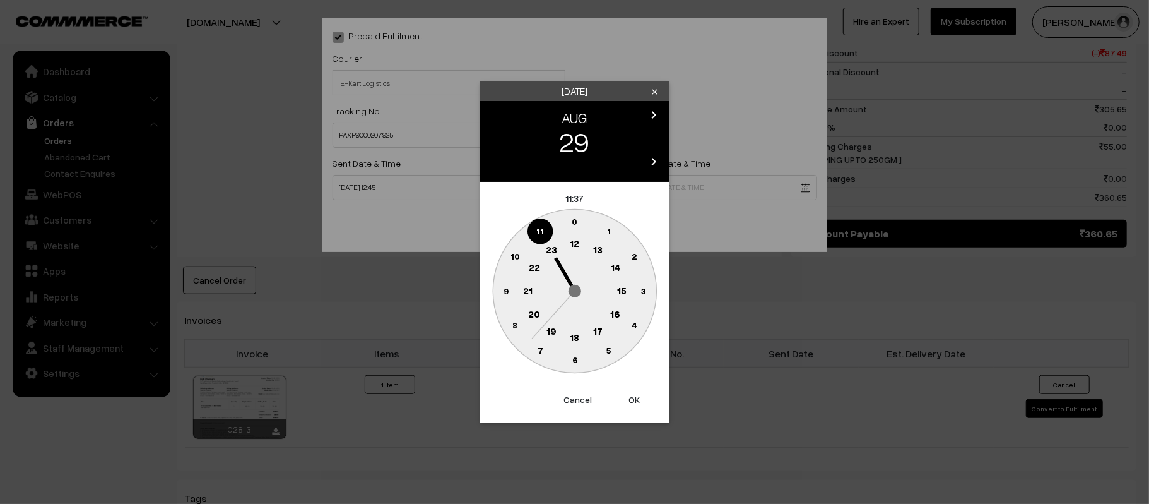
click at [526, 288] on text "21" at bounding box center [527, 289] width 9 height 11
click at [576, 361] on text "30" at bounding box center [574, 359] width 11 height 11
type input "29-08-2025 21:30"
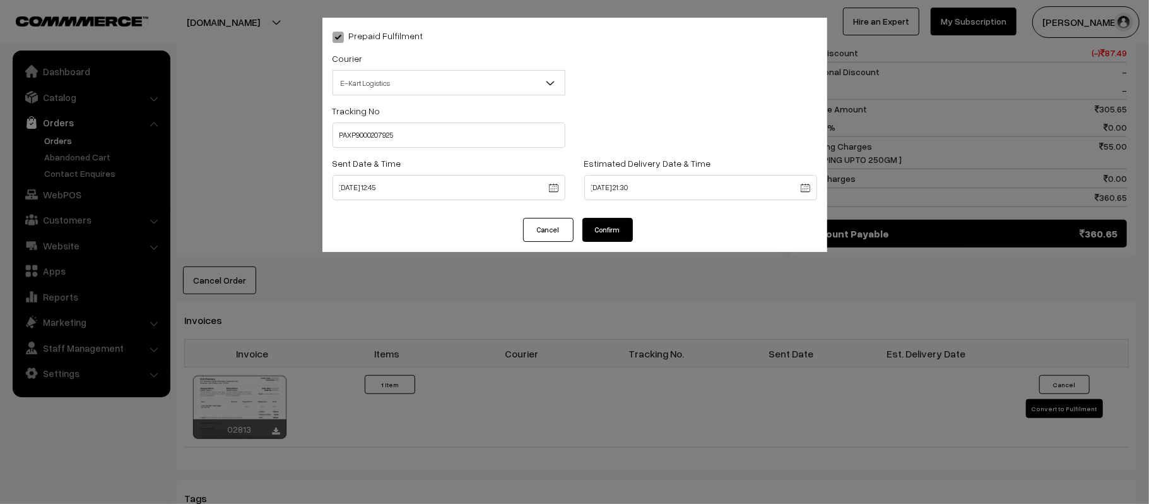
click at [604, 235] on button "Confirm" at bounding box center [607, 230] width 50 height 24
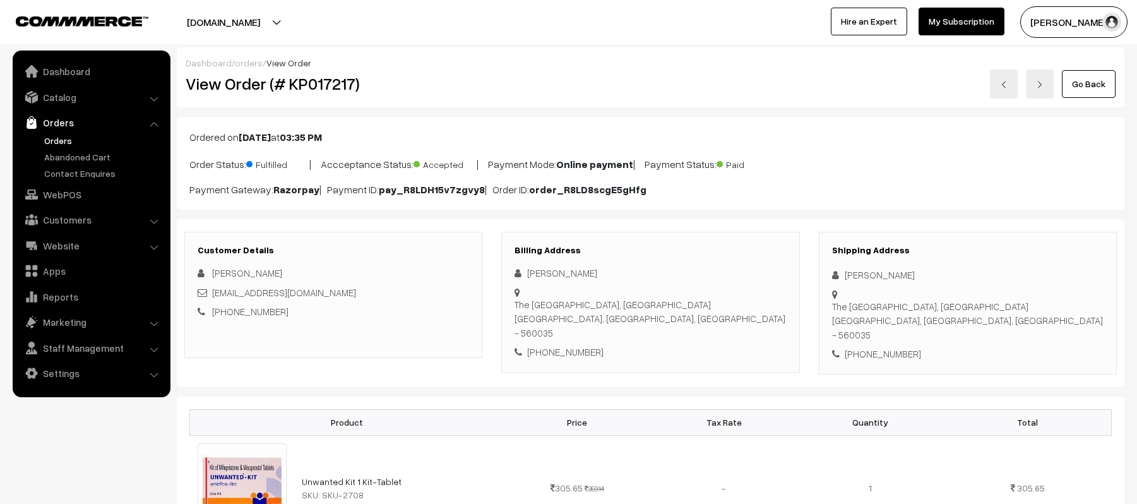
scroll to position [589, 0]
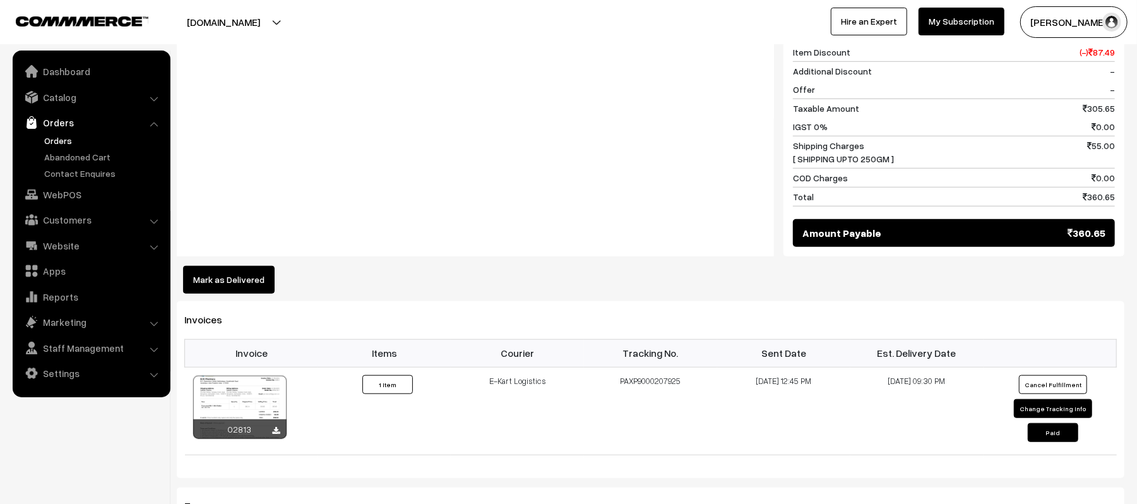
click at [392, 165] on div "Notes -" at bounding box center [475, 124] width 597 height 264
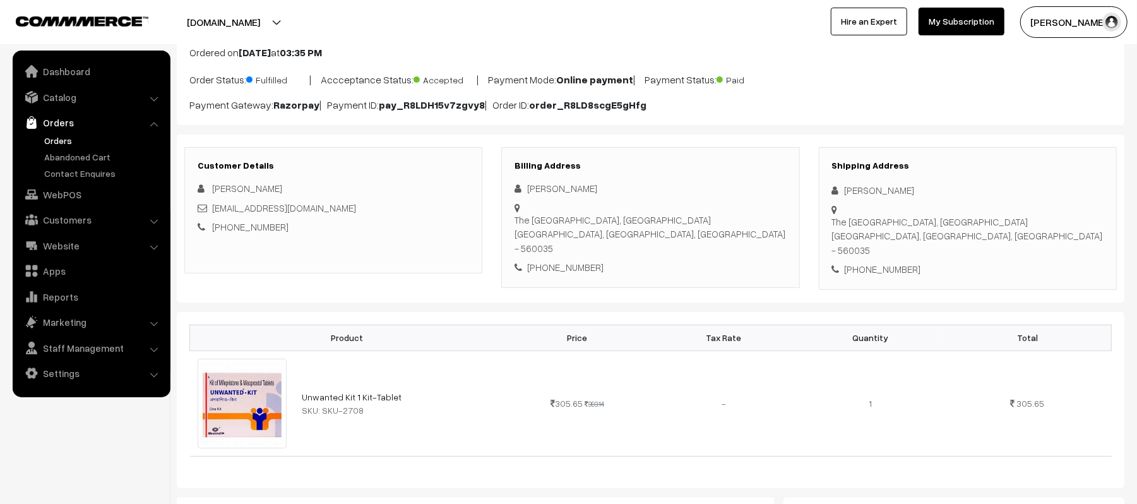
scroll to position [0, 0]
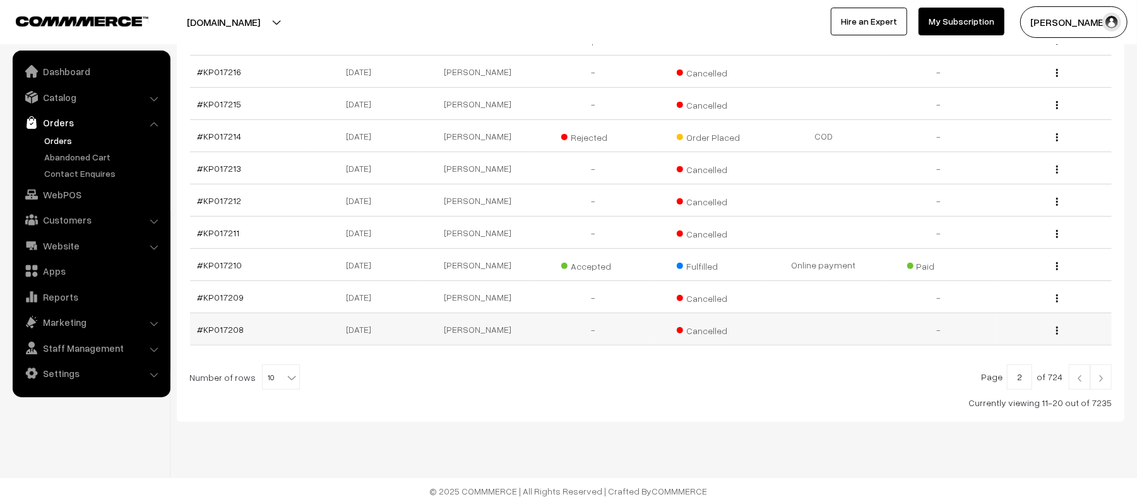
scroll to position [263, 0]
click at [1075, 377] on img at bounding box center [1078, 378] width 11 height 8
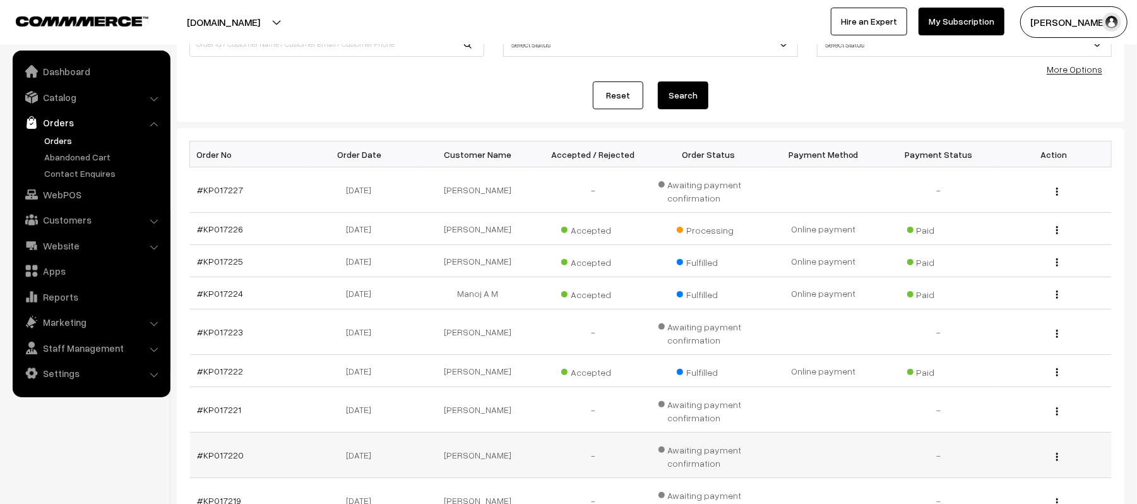
scroll to position [252, 0]
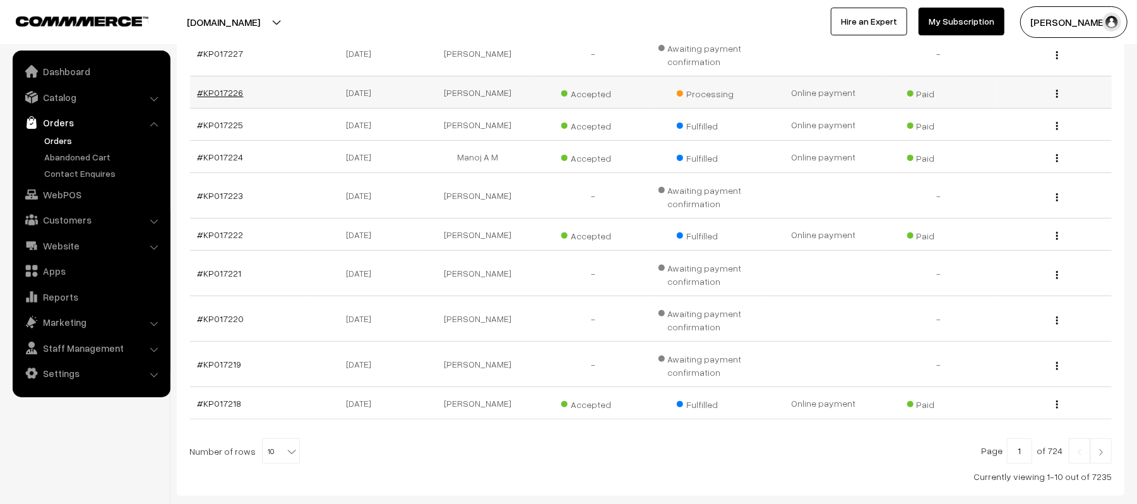
click at [208, 92] on link "#KP017226" at bounding box center [221, 92] width 46 height 11
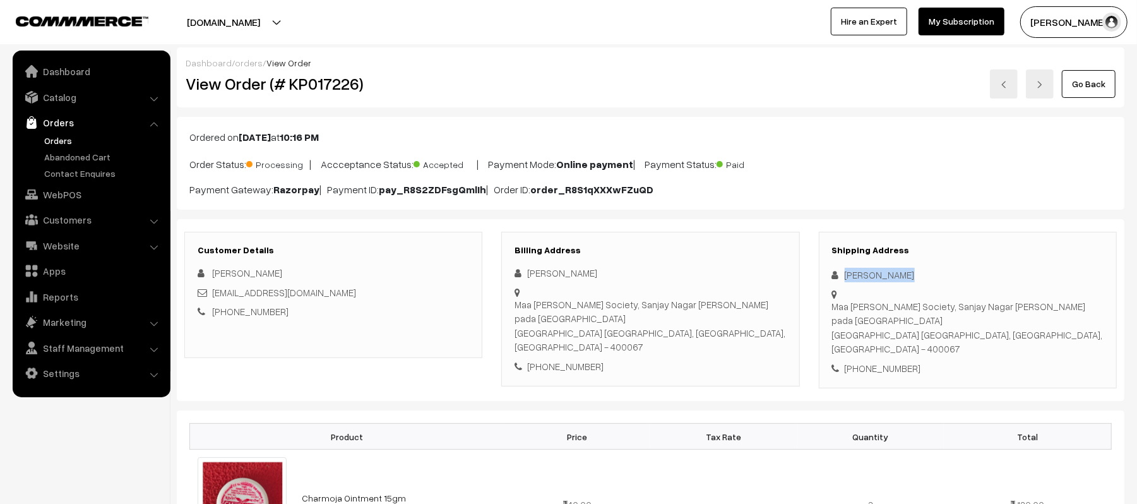
drag, startPoint x: 910, startPoint y: 276, endPoint x: 811, endPoint y: 278, distance: 99.1
click at [811, 278] on div "Shipping Address [PERSON_NAME] Maa [PERSON_NAME] Society, Sanjay Nagar [PERSON_…" at bounding box center [967, 310] width 317 height 157
copy div "Dhanjay Gupta"
click at [911, 361] on div "+91 9082584013" at bounding box center [967, 368] width 271 height 15
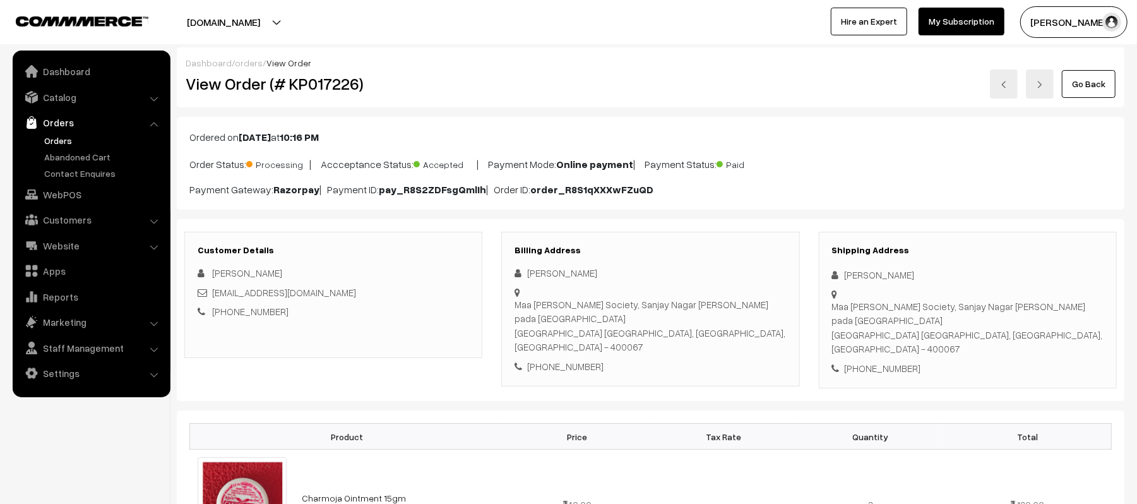
click at [889, 361] on div "+91 9082584013" at bounding box center [967, 368] width 271 height 15
copy div "9082584013"
drag, startPoint x: 364, startPoint y: 296, endPoint x: 215, endPoint y: 293, distance: 149.6
click at [215, 293] on div "Mr.abhishekgupta7045@gmail.com" at bounding box center [333, 292] width 271 height 15
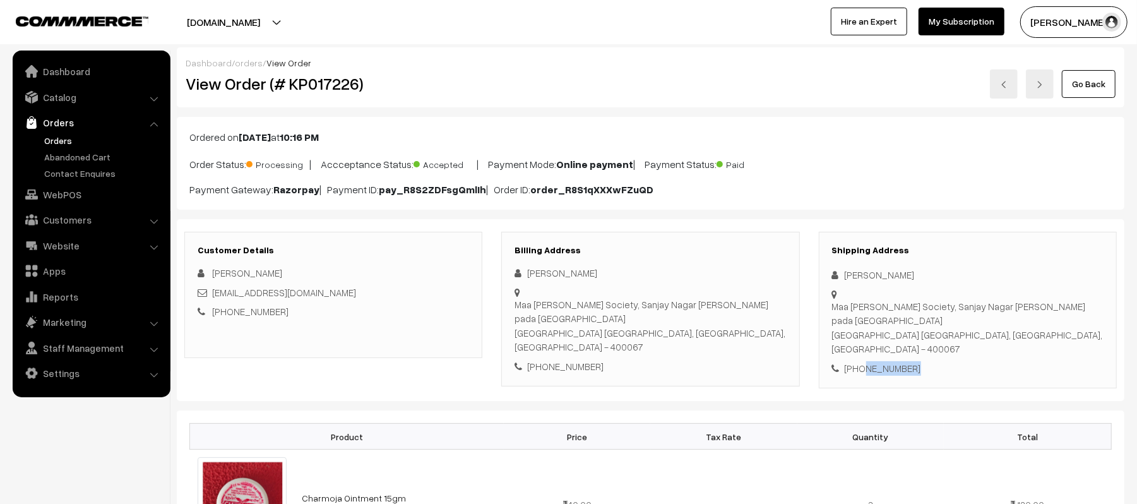
copy link "Mr.abhishekgupta7045@gmail.com"
drag, startPoint x: 846, startPoint y: 294, endPoint x: 1121, endPoint y: 299, distance: 275.2
click at [1121, 299] on div "Shipping Address Dhanjay Gupta Maa Sarda Seva Society, Sanjay Nagar lalji pada …" at bounding box center [967, 310] width 317 height 157
copy div "Maa Sarda Seva Society, Sanjay Nagar lalji pada Kandivali West Mumbai Suburban,…"
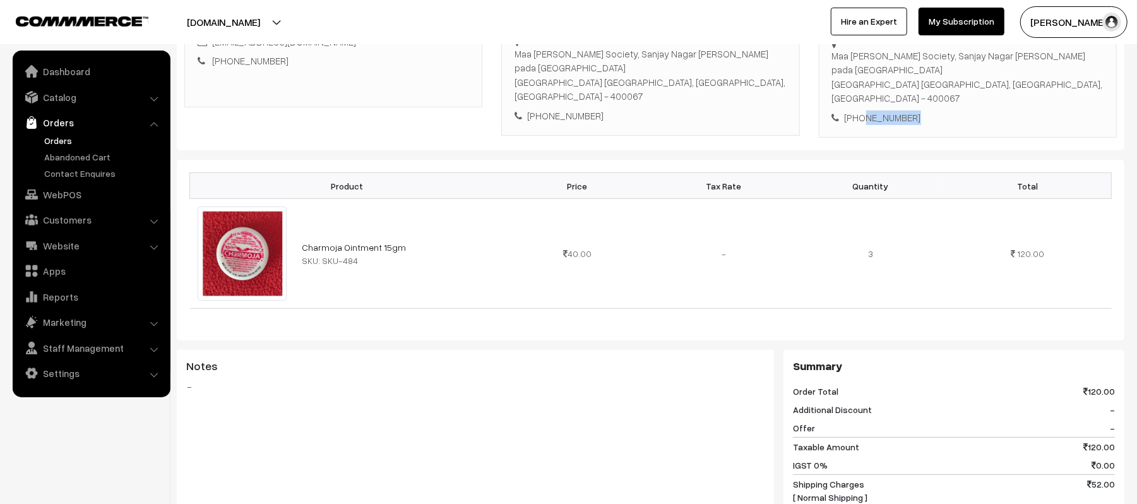
scroll to position [420, 0]
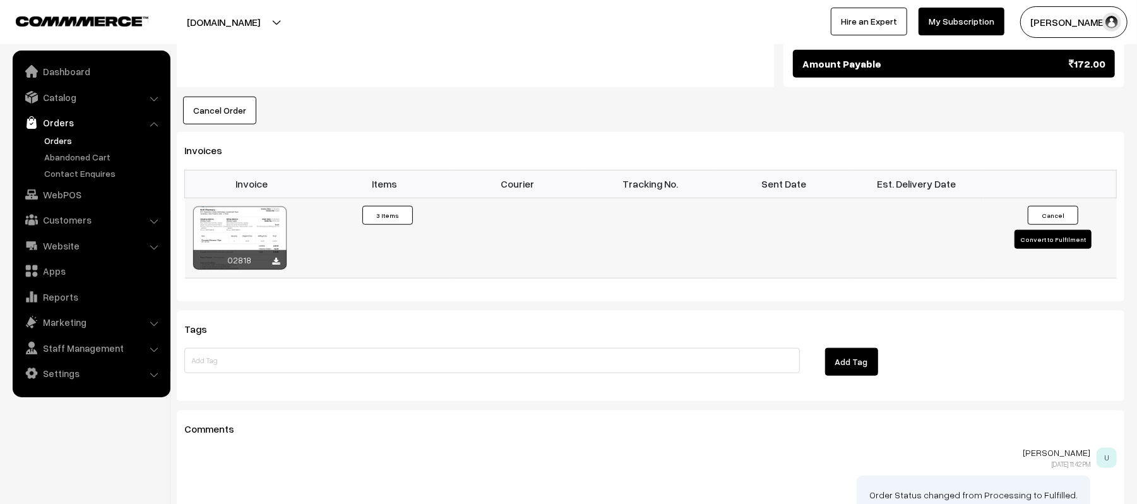
click at [1051, 230] on button "Convert to Fulfilment" at bounding box center [1052, 239] width 77 height 19
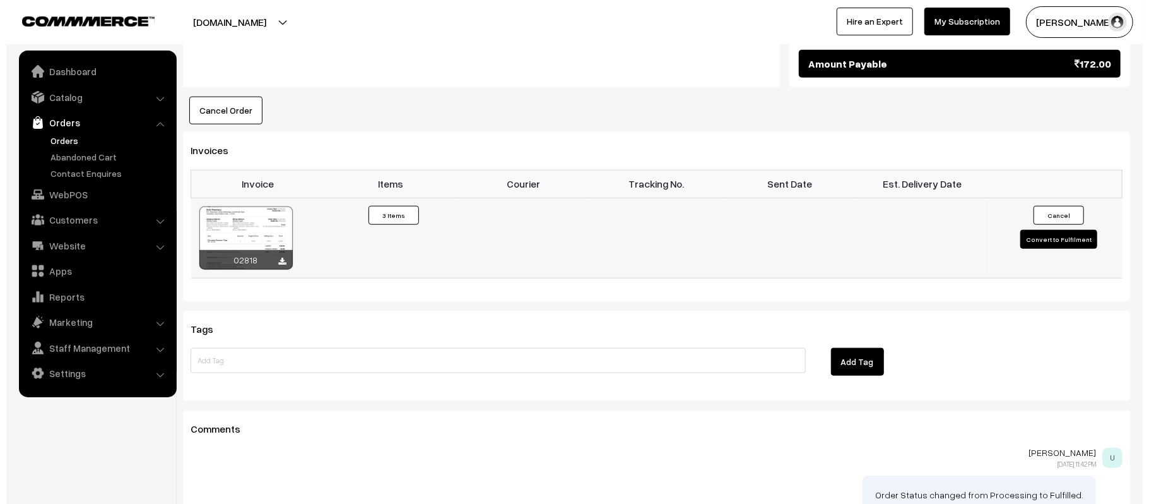
scroll to position [760, 0]
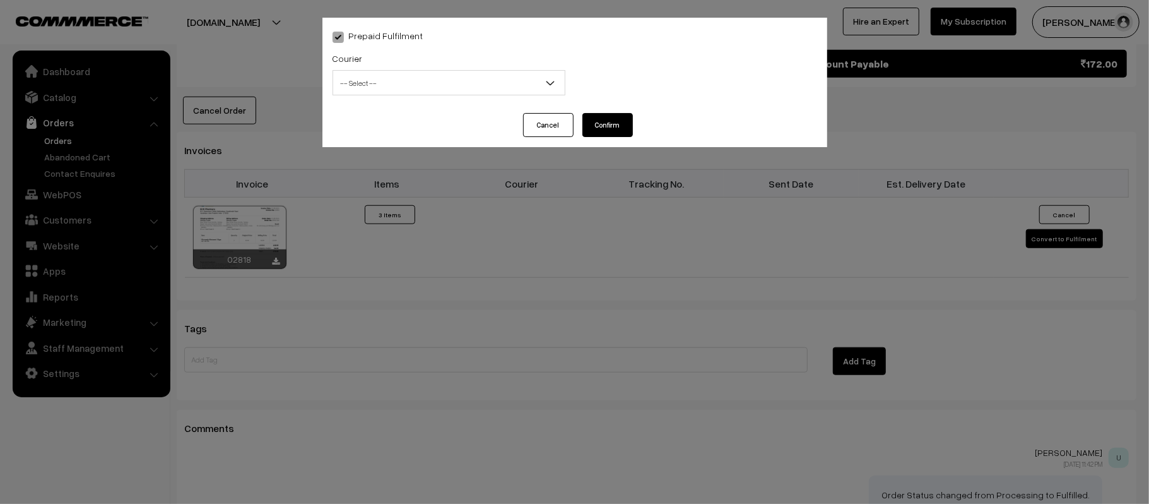
click at [404, 95] on div "Courier -- Select -- Shiprocket WareIQ iCarry Delhivery Amazon Surface E-Kart L…" at bounding box center [449, 76] width 252 height 52
click at [430, 85] on span "-- Select --" at bounding box center [449, 83] width 232 height 22
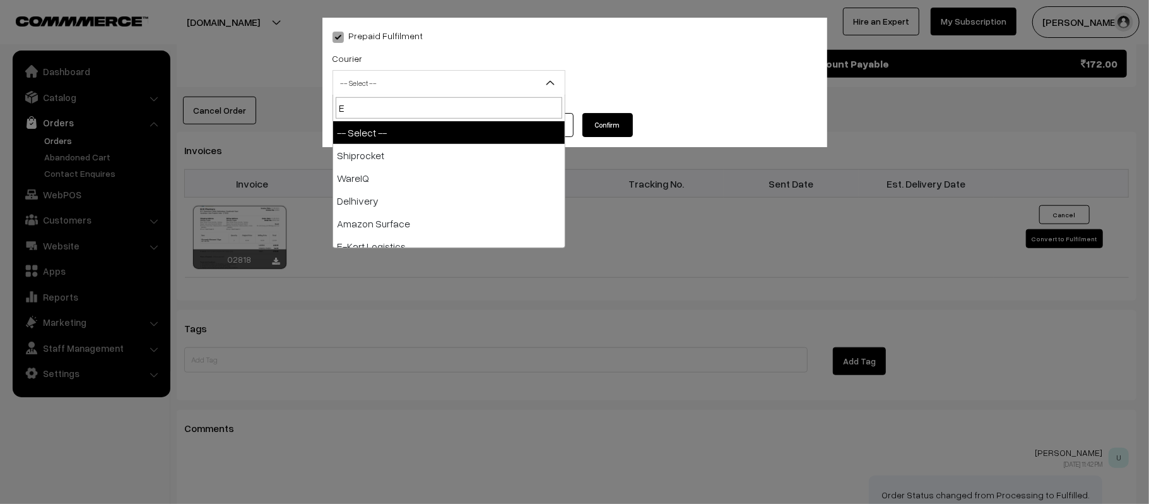
type input "E-"
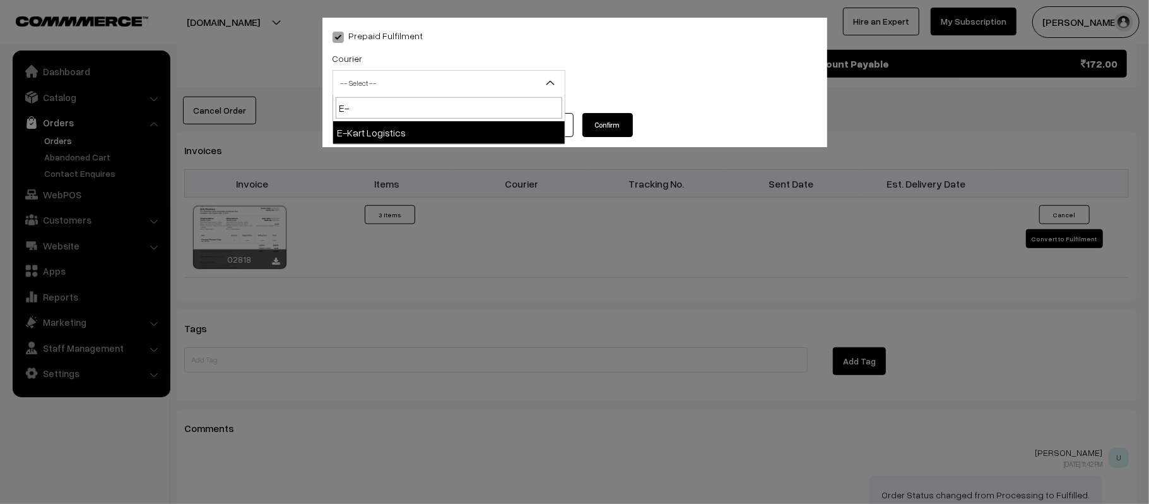
select select "6"
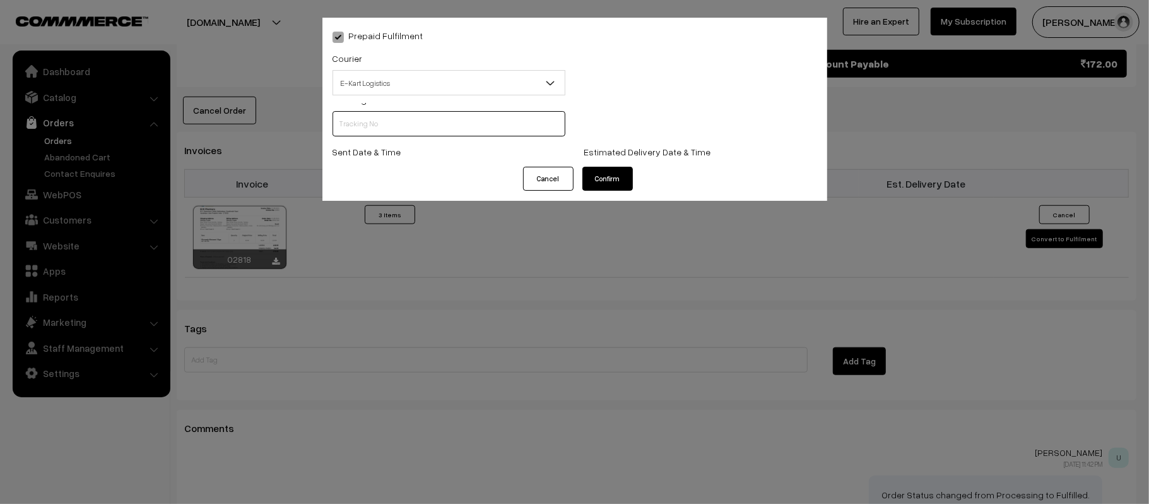
scroll to position [0, 0]
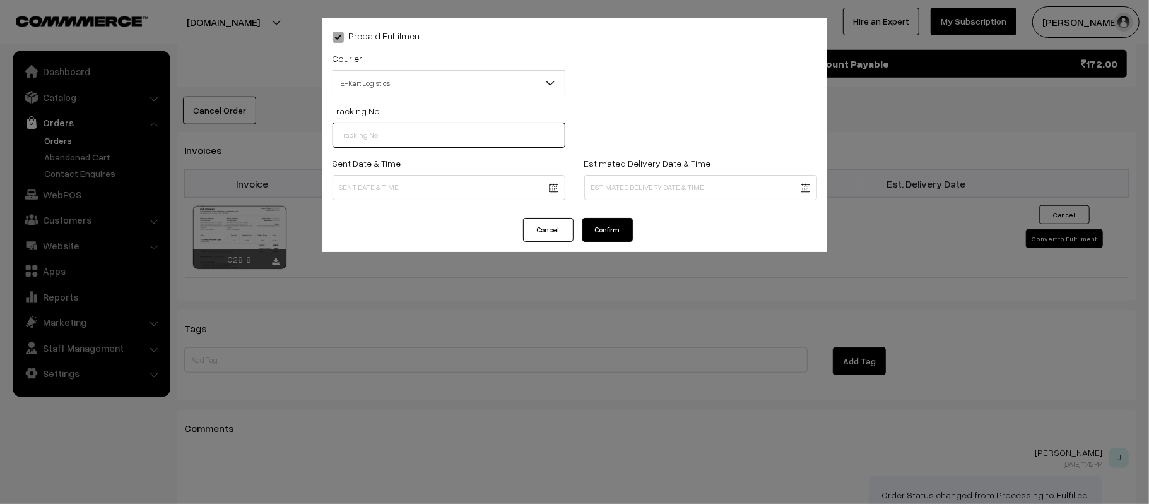
paste input "PAXP9000207927"
type input "PAXP9000207927"
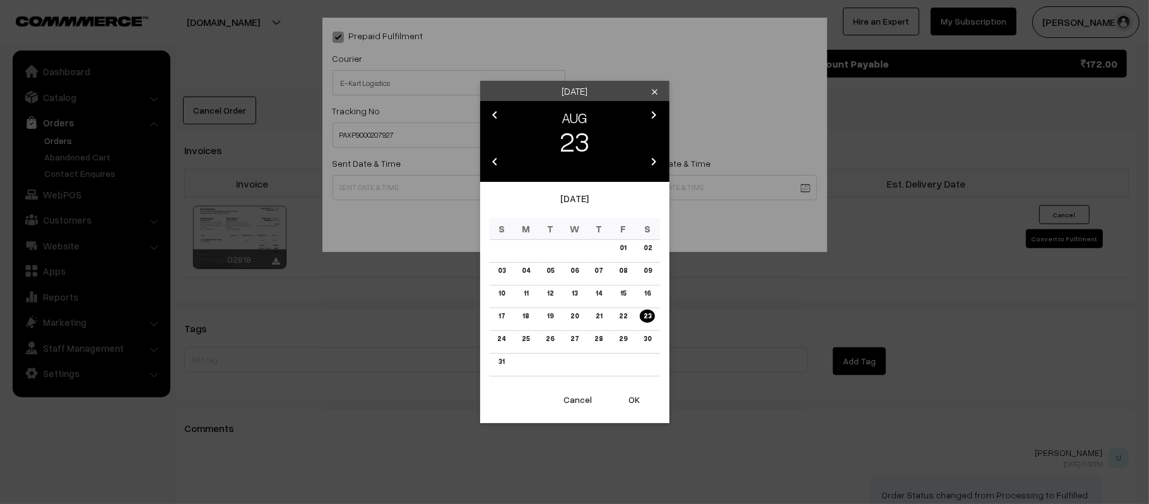
click at [627, 404] on button "OK" at bounding box center [635, 400] width 50 height 28
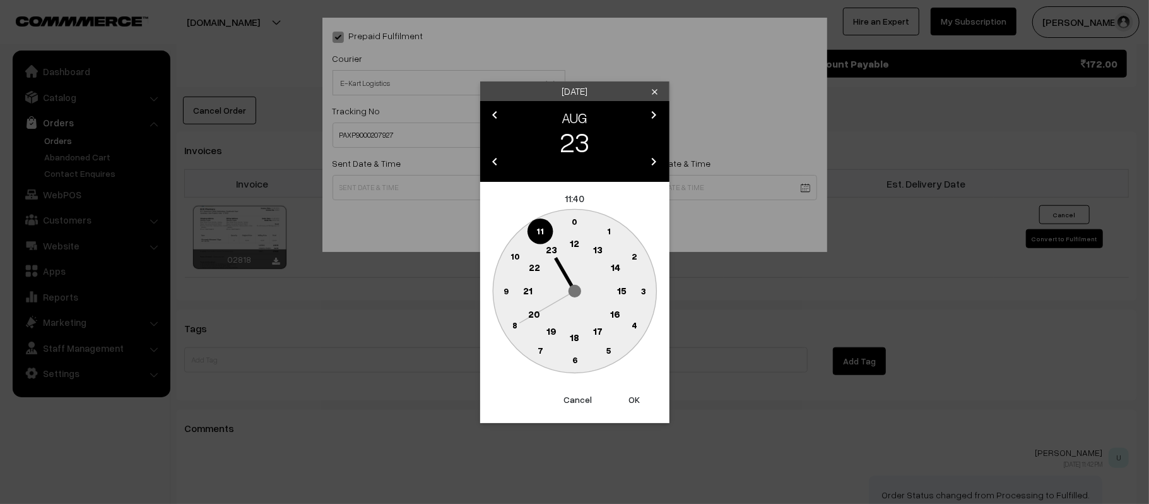
click at [568, 238] on circle at bounding box center [575, 244] width 26 height 26
click at [510, 291] on text "45" at bounding box center [505, 290] width 11 height 11
type input "23-08-2025 12:45"
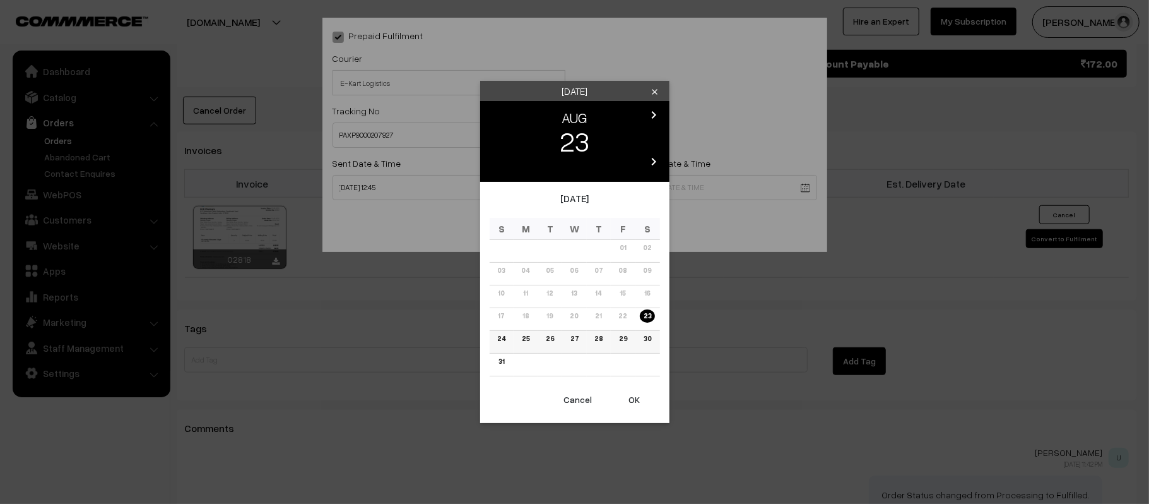
click at [596, 334] on link "28" at bounding box center [599, 338] width 16 height 13
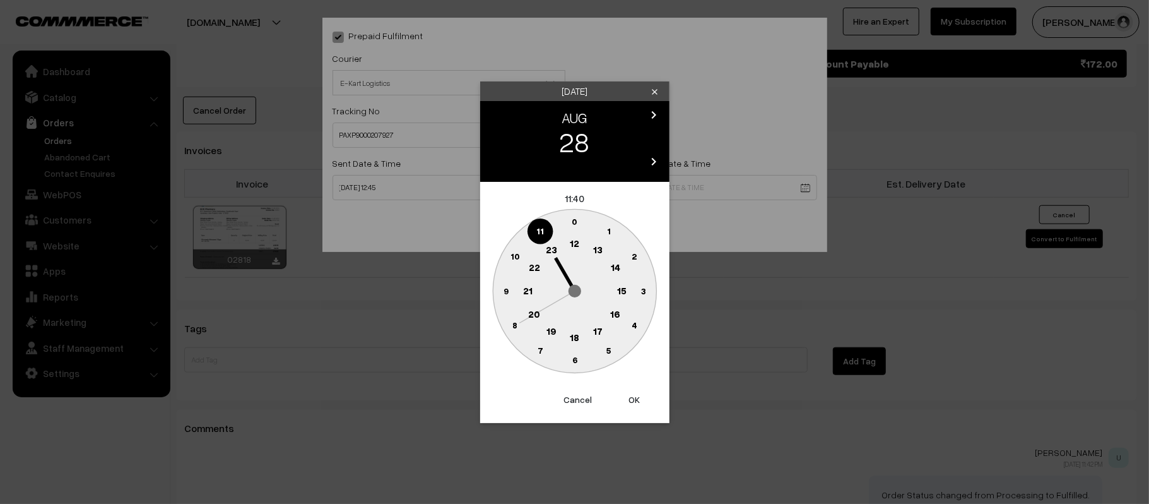
click at [531, 288] on text "21" at bounding box center [527, 289] width 9 height 11
drag, startPoint x: 579, startPoint y: 366, endPoint x: 567, endPoint y: 344, distance: 25.1
click at [579, 367] on circle at bounding box center [575, 360] width 26 height 26
type input "28-08-2025 21:30"
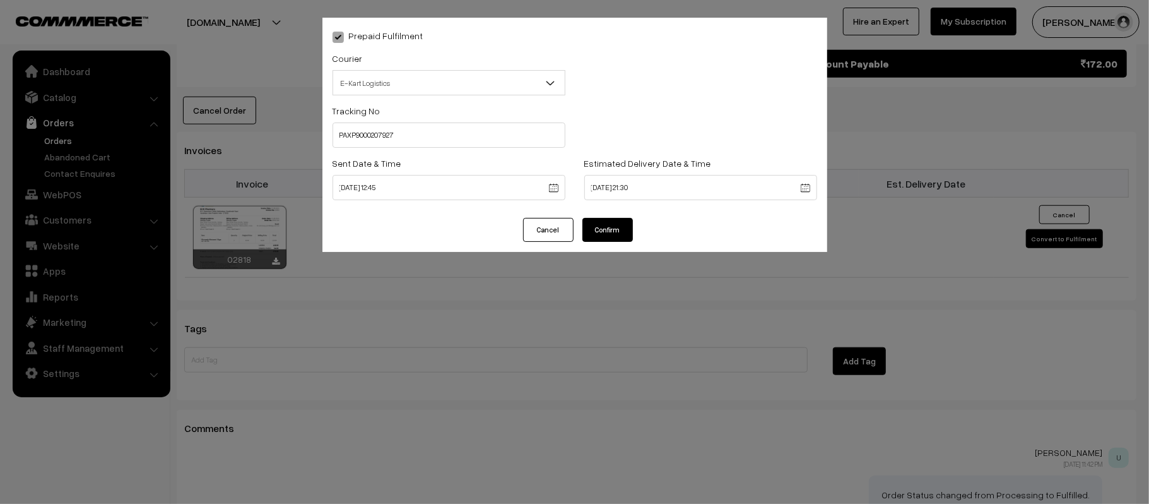
click at [601, 227] on button "Confirm" at bounding box center [607, 230] width 50 height 24
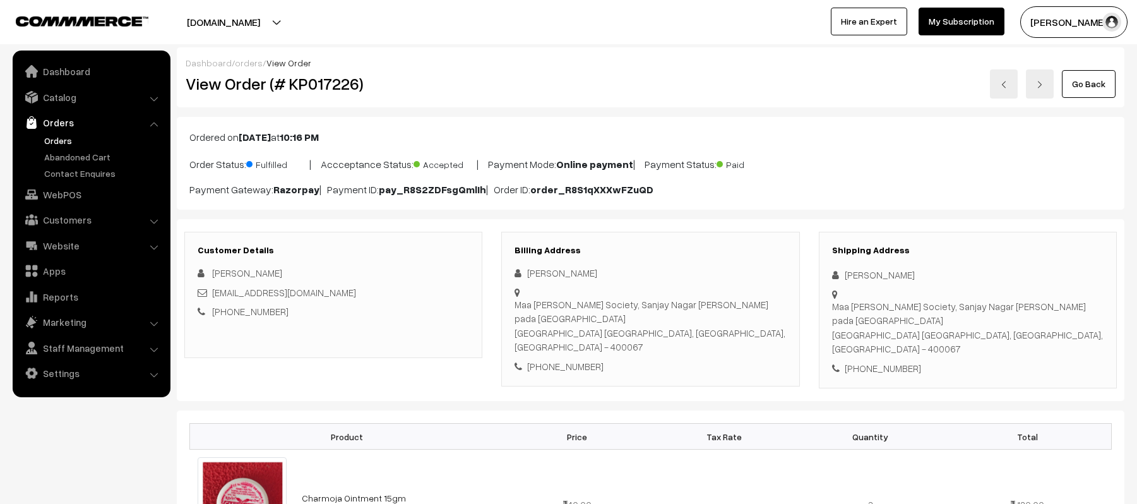
scroll to position [758, 0]
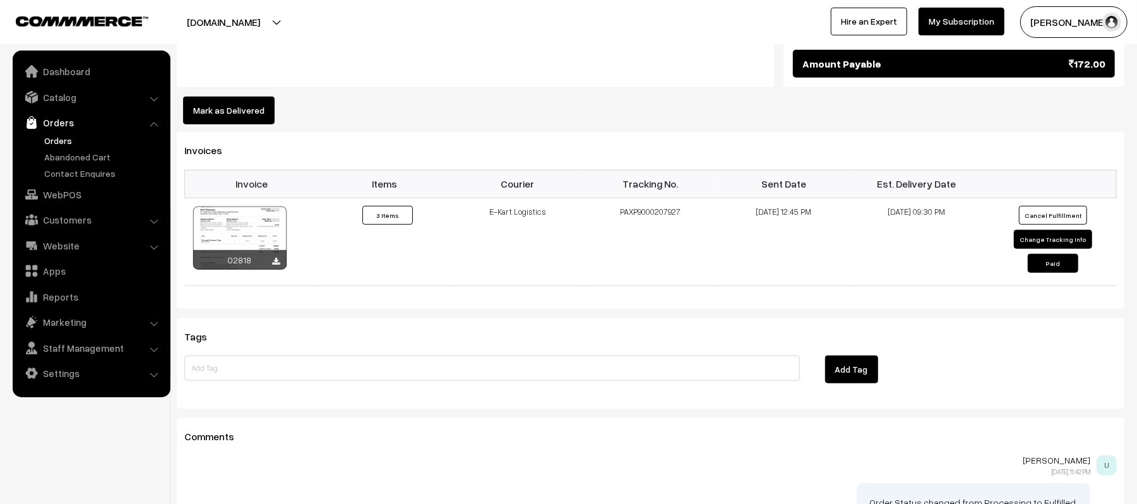
click at [54, 136] on link "Orders" at bounding box center [103, 140] width 125 height 13
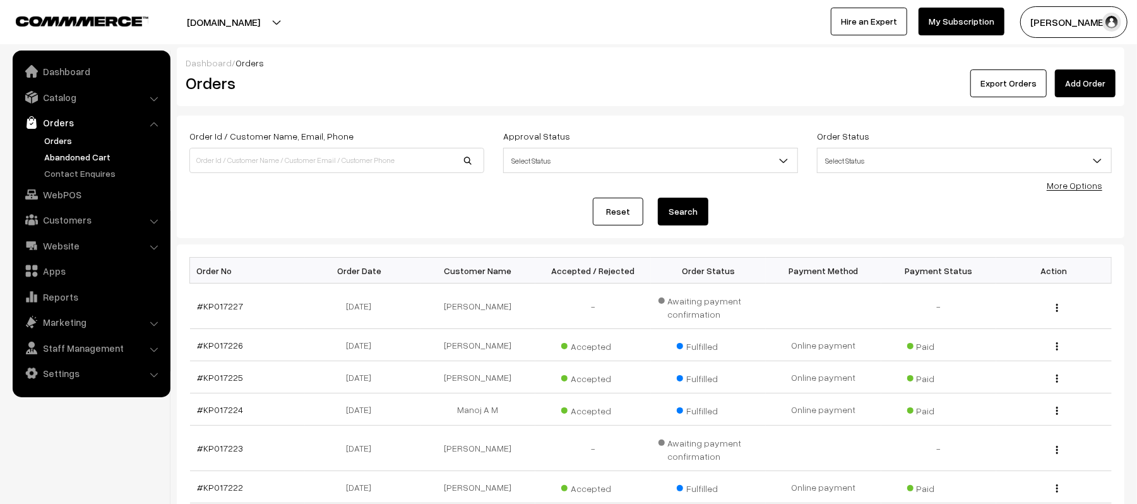
click at [64, 157] on link "Abandoned Cart" at bounding box center [103, 156] width 125 height 13
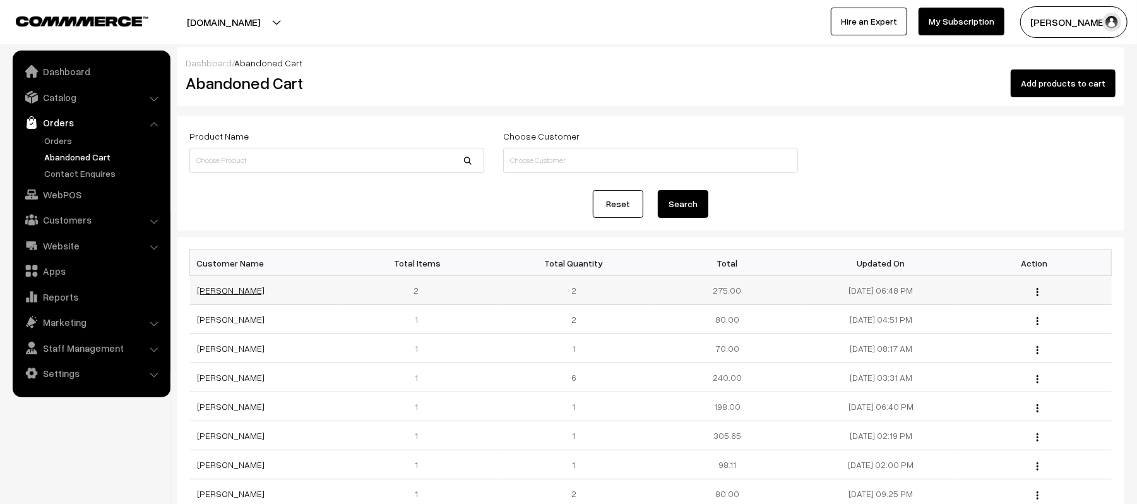
click at [221, 292] on link "[PERSON_NAME]" at bounding box center [232, 290] width 68 height 11
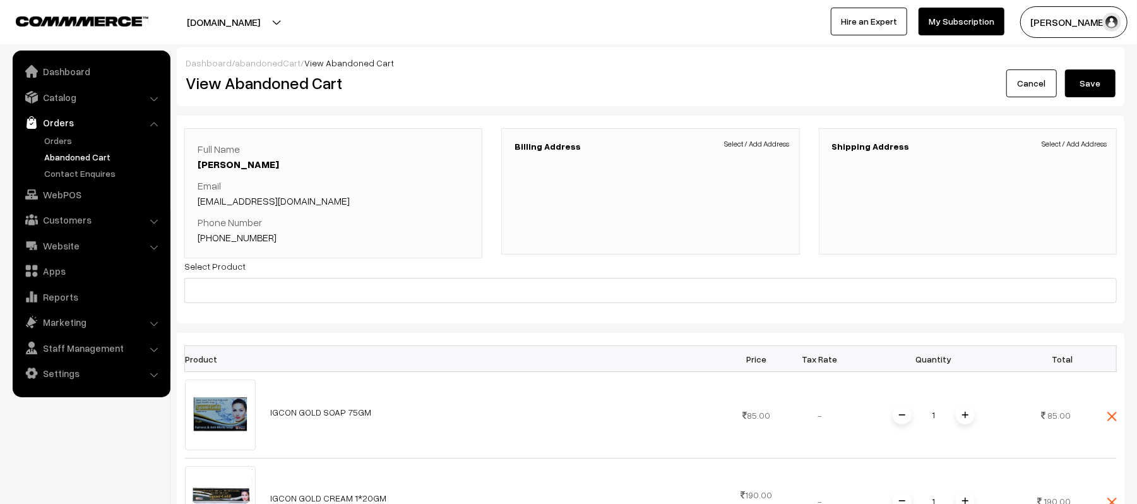
click at [73, 160] on link "Abandoned Cart" at bounding box center [103, 156] width 125 height 13
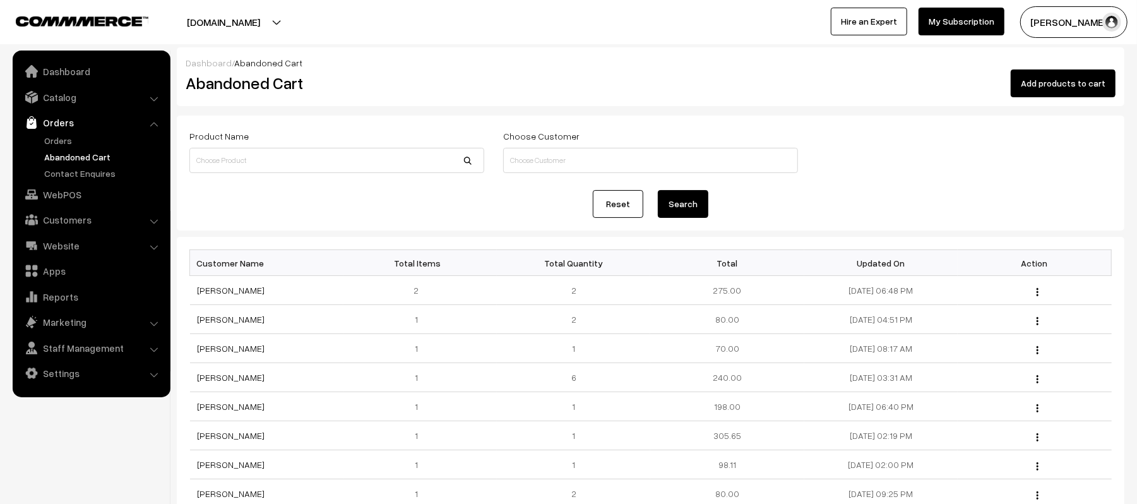
click at [54, 162] on link "Abandoned Cart" at bounding box center [103, 156] width 125 height 13
click at [69, 149] on ul "Orders" at bounding box center [91, 157] width 151 height 46
click at [69, 154] on link "Abandoned Cart" at bounding box center [103, 156] width 125 height 13
click at [78, 143] on link "Orders" at bounding box center [103, 140] width 125 height 13
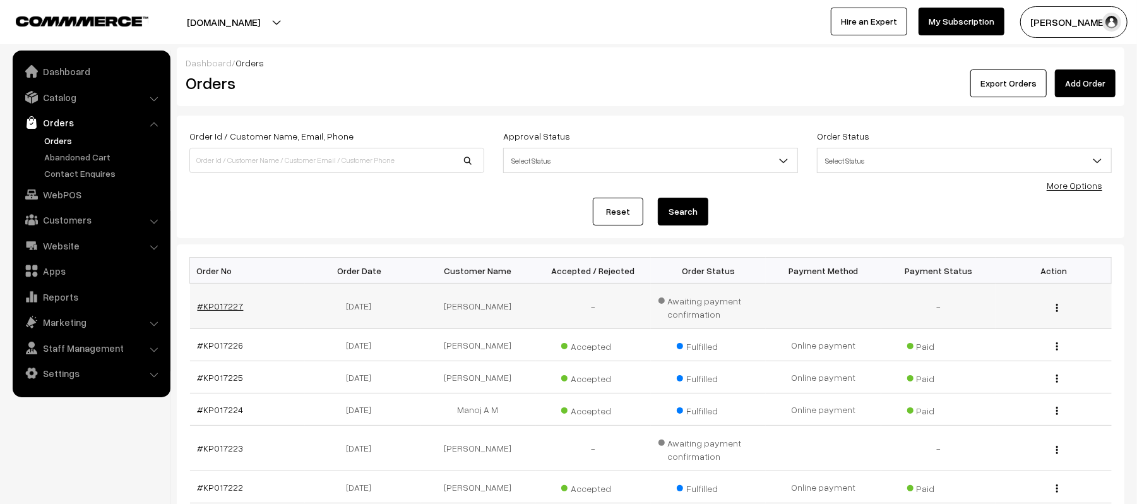
click at [228, 311] on link "#KP017227" at bounding box center [221, 305] width 46 height 11
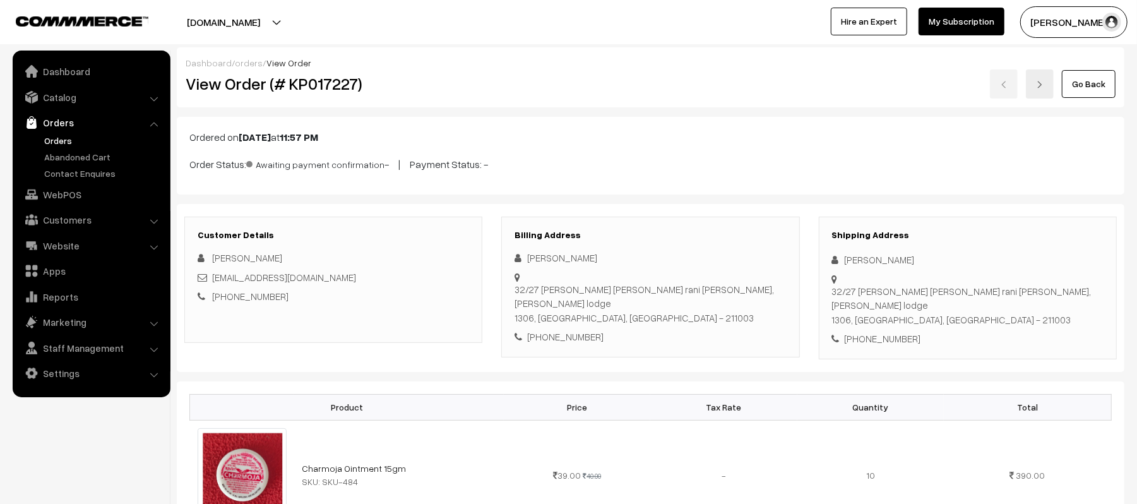
click at [258, 297] on link "[PHONE_NUMBER]" at bounding box center [250, 295] width 76 height 11
